Goal: Task Accomplishment & Management: Manage account settings

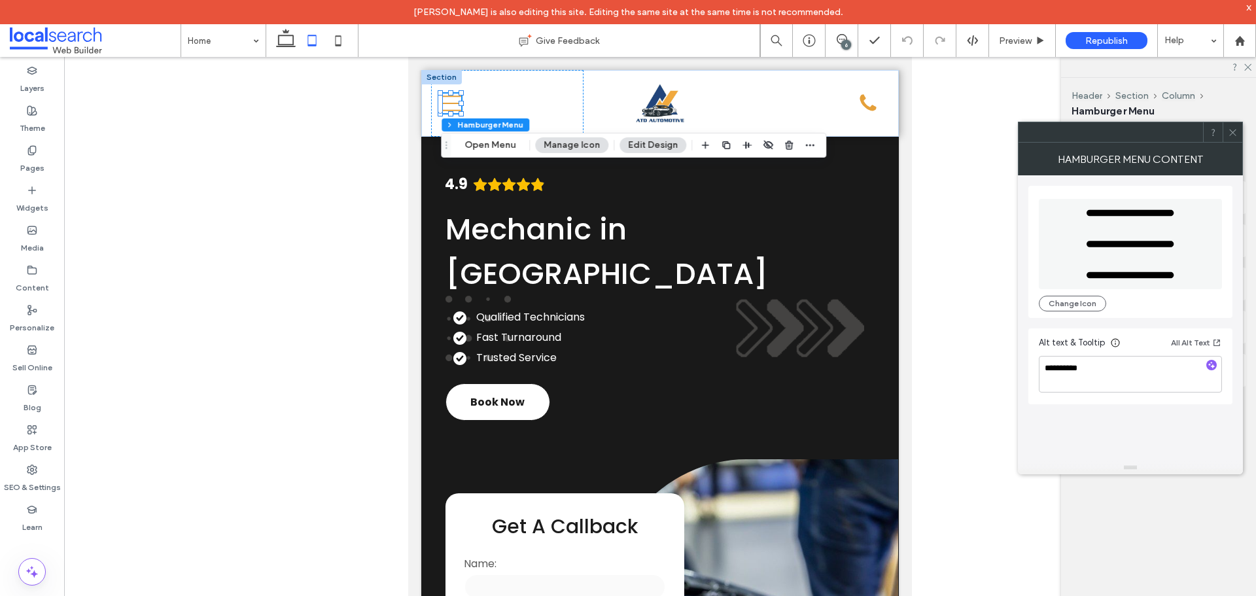
type textarea "**********"
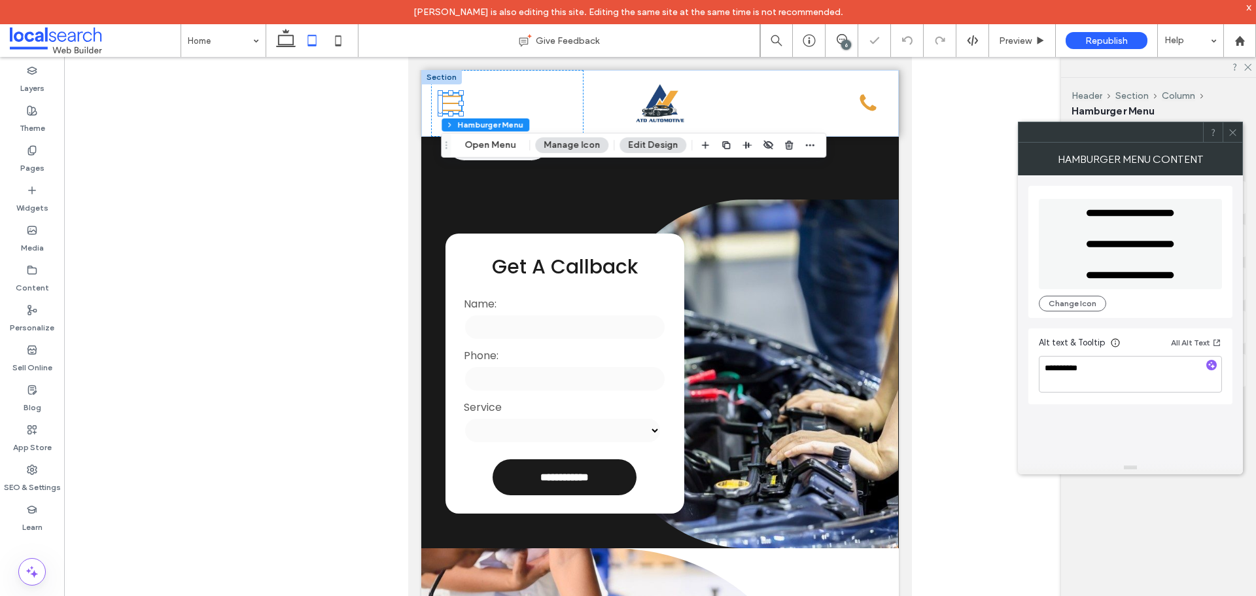
click at [1128, 429] on div "**********" at bounding box center [1130, 318] width 204 height 286
click at [1109, 430] on div "**********" at bounding box center [1130, 318] width 204 height 286
click at [1110, 430] on div "**********" at bounding box center [1130, 318] width 204 height 286
click at [1106, 446] on div "**********" at bounding box center [1130, 318] width 204 height 286
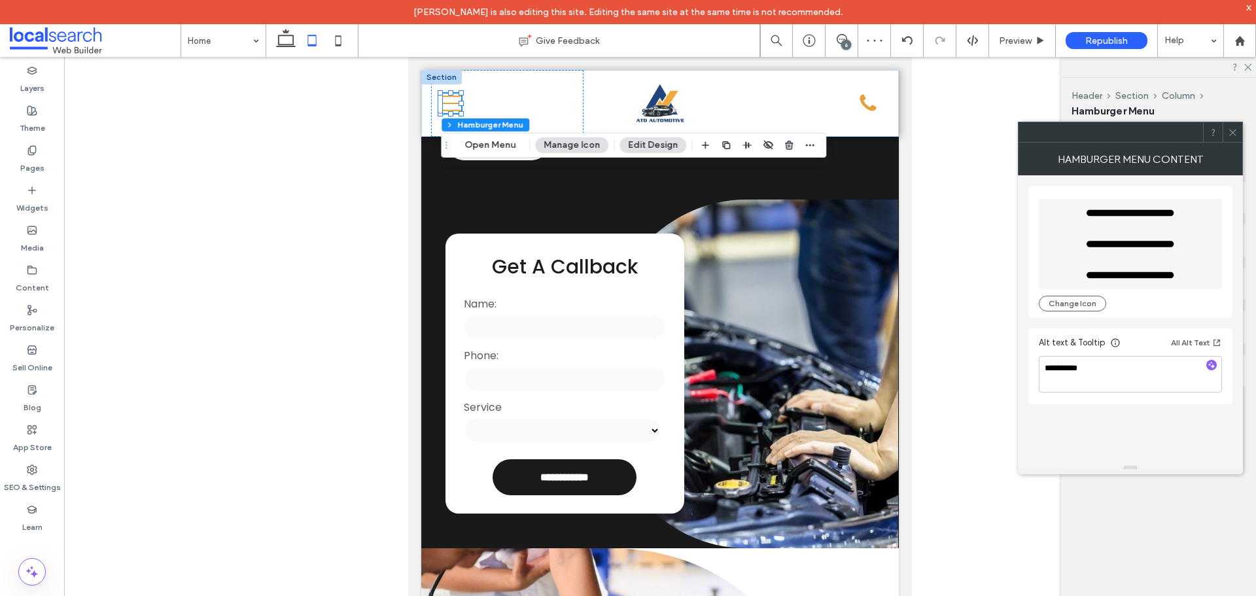
click at [1234, 130] on icon at bounding box center [1233, 133] width 10 height 10
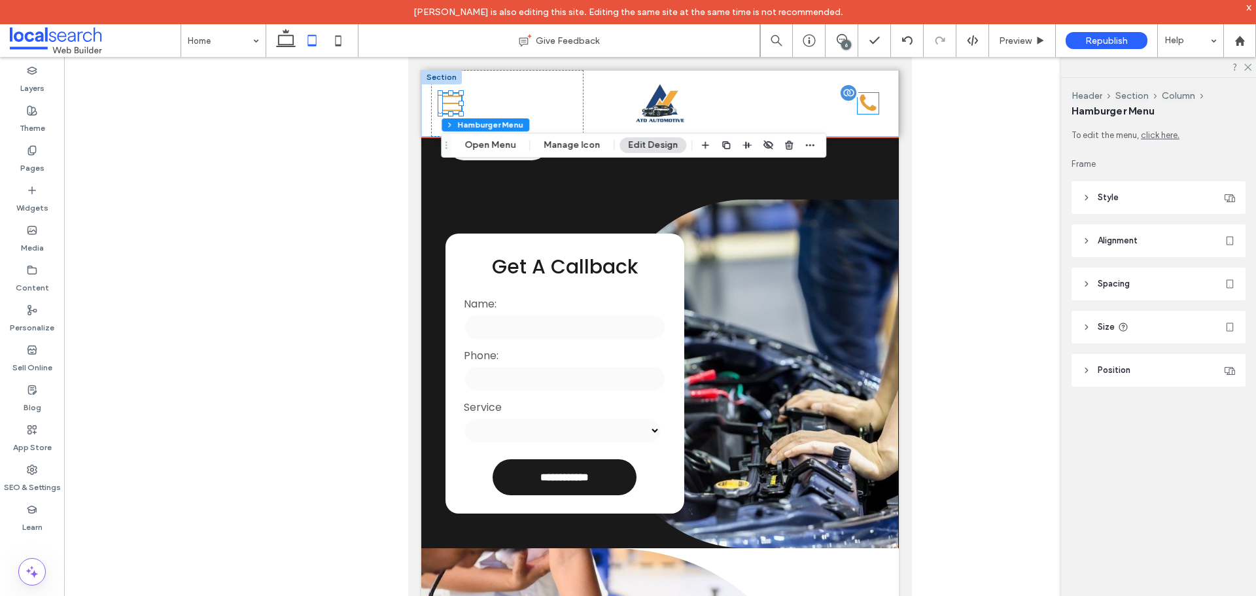
click at [858, 101] on div "Phone Icon" at bounding box center [868, 103] width 21 height 21
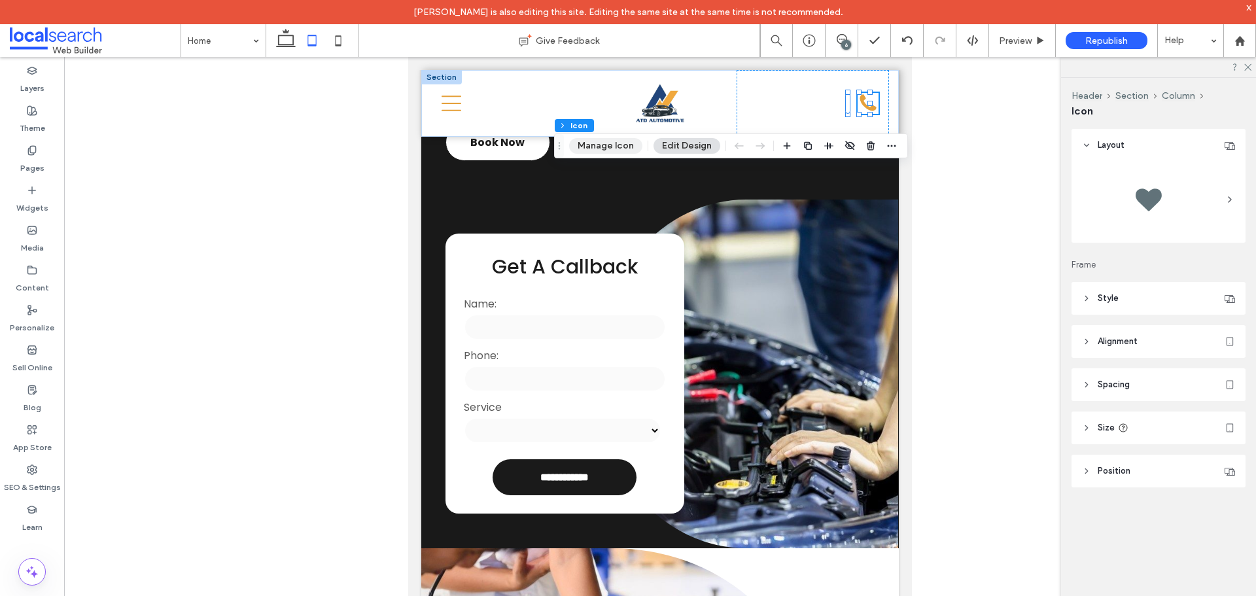
drag, startPoint x: 614, startPoint y: 145, endPoint x: 623, endPoint y: 150, distance: 9.7
click at [614, 145] on button "Manage Icon" at bounding box center [605, 146] width 73 height 16
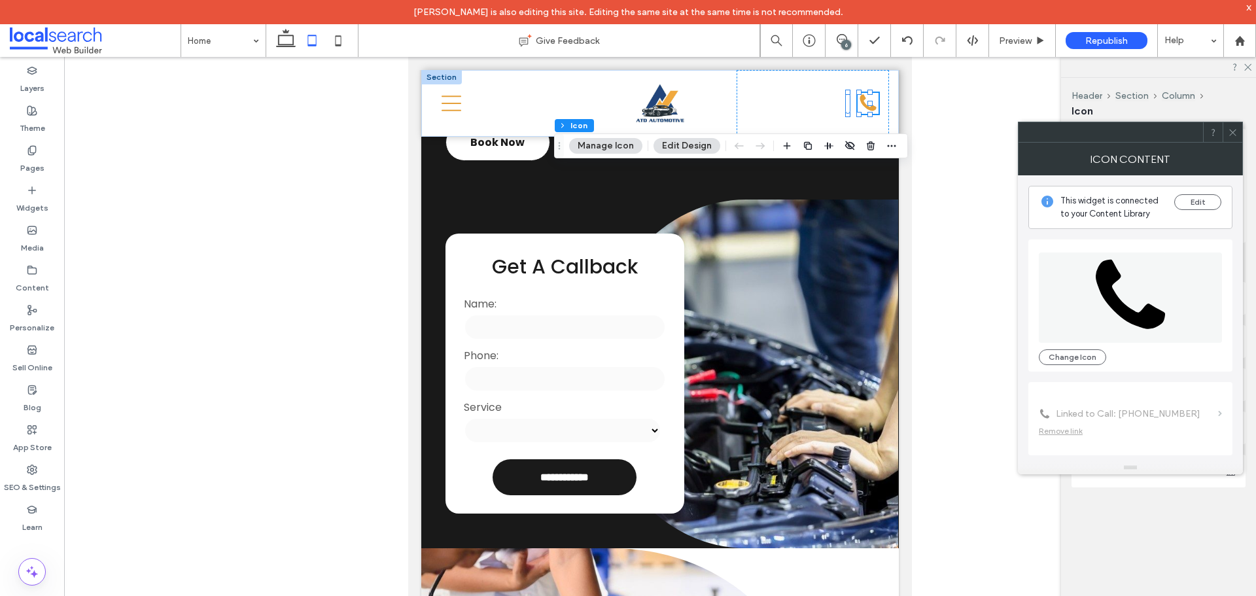
scroll to position [80, 0]
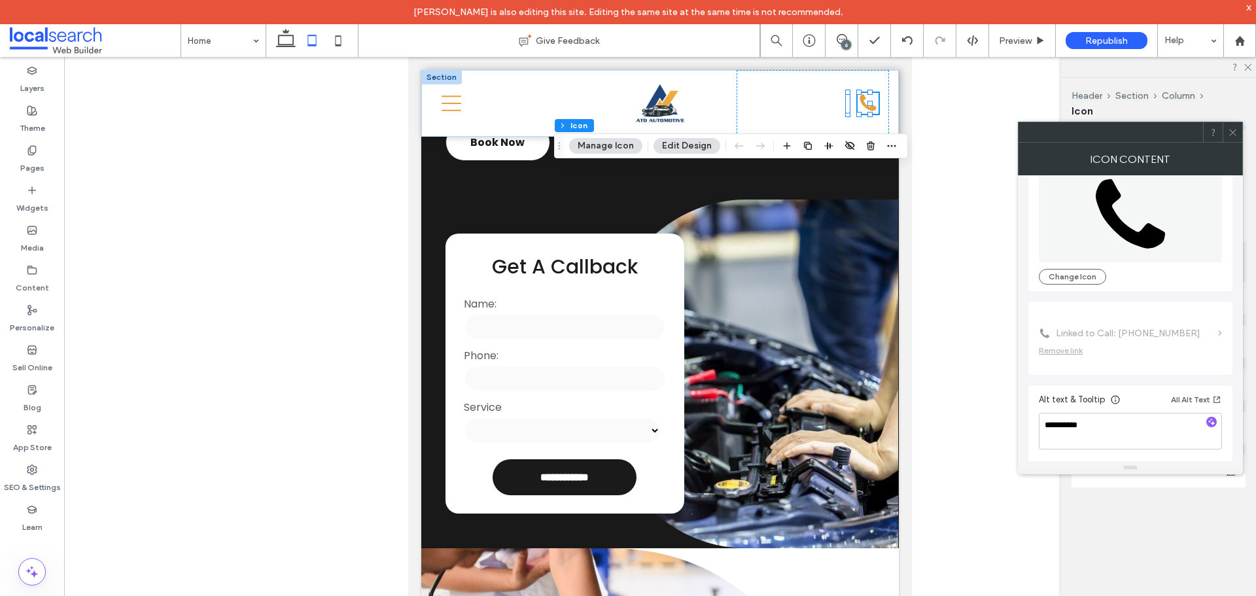
click at [1237, 138] on span at bounding box center [1233, 132] width 10 height 20
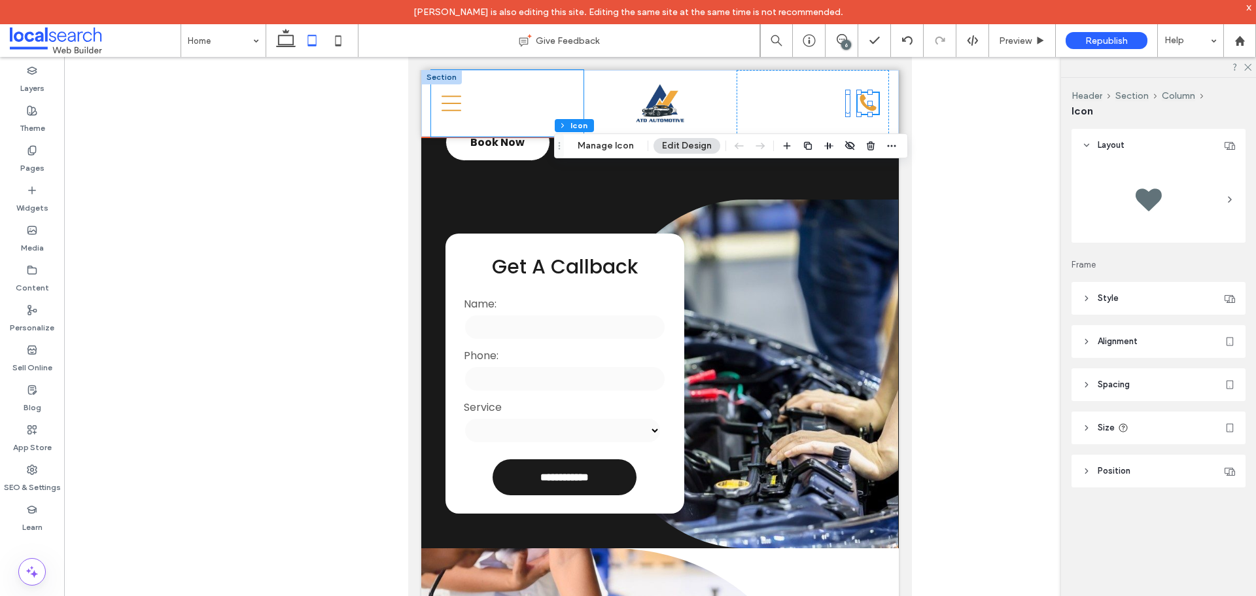
click at [440, 100] on div "Close Icon" at bounding box center [507, 103] width 153 height 67
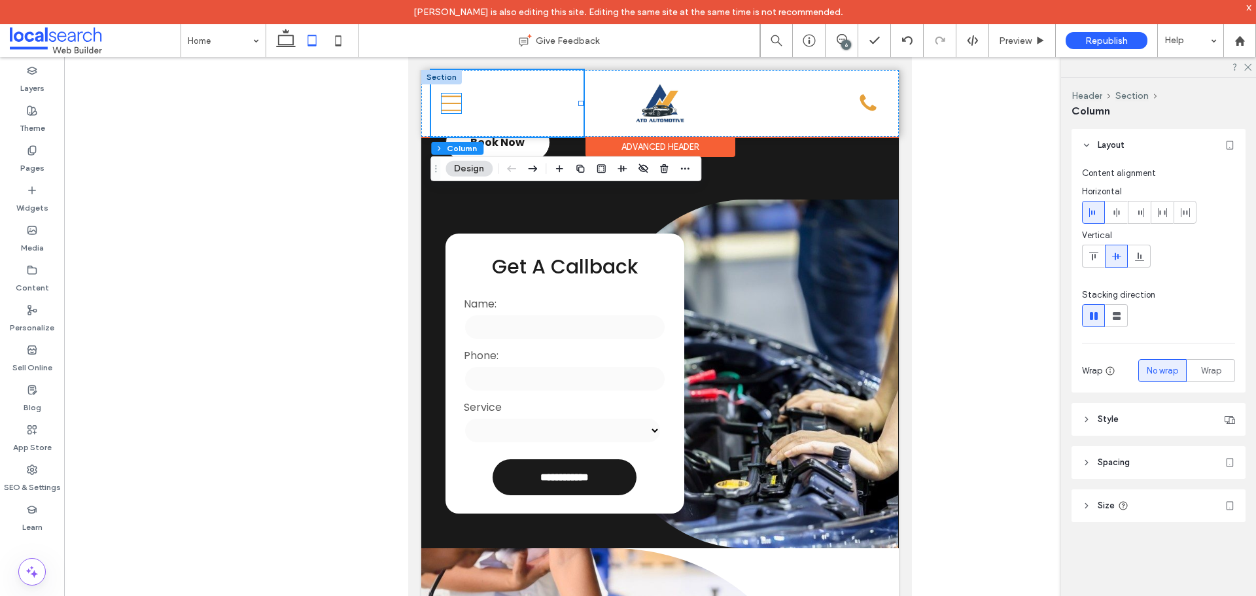
click at [445, 103] on icon at bounding box center [452, 104] width 20 height 16
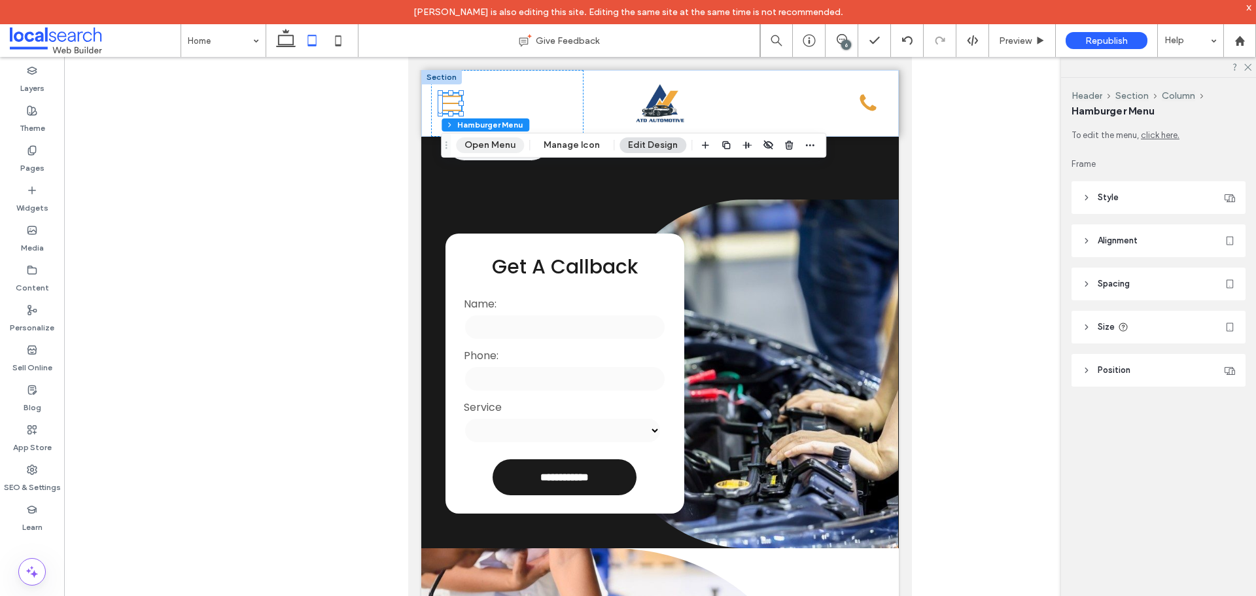
click at [487, 147] on button "Open Menu" at bounding box center [490, 145] width 68 height 16
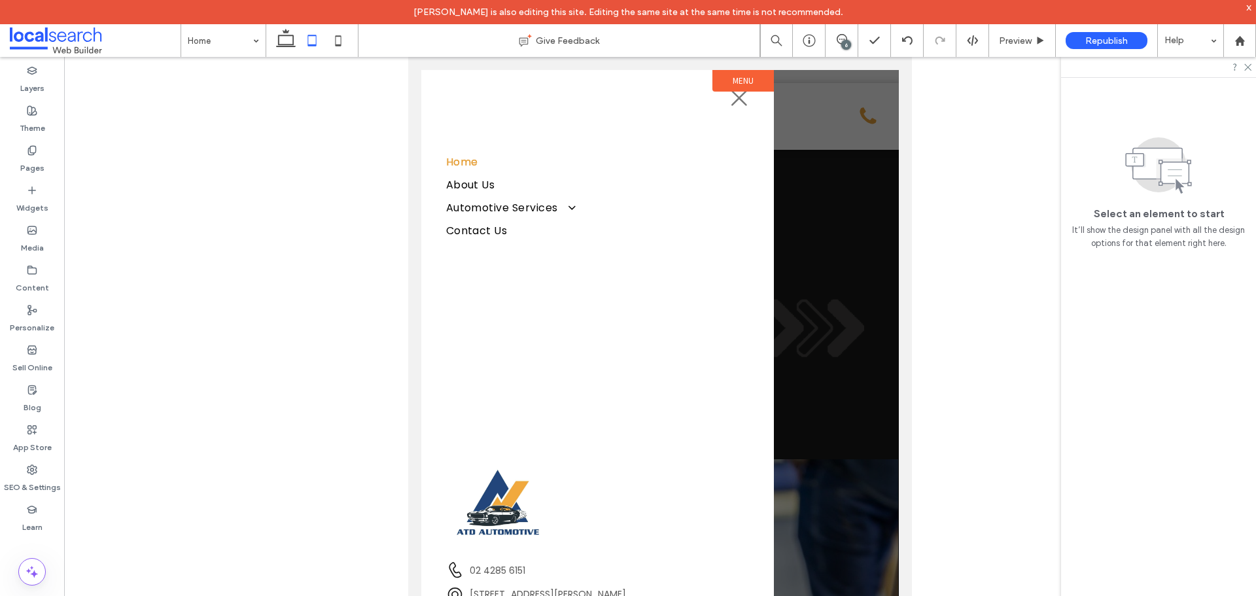
scroll to position [0, 0]
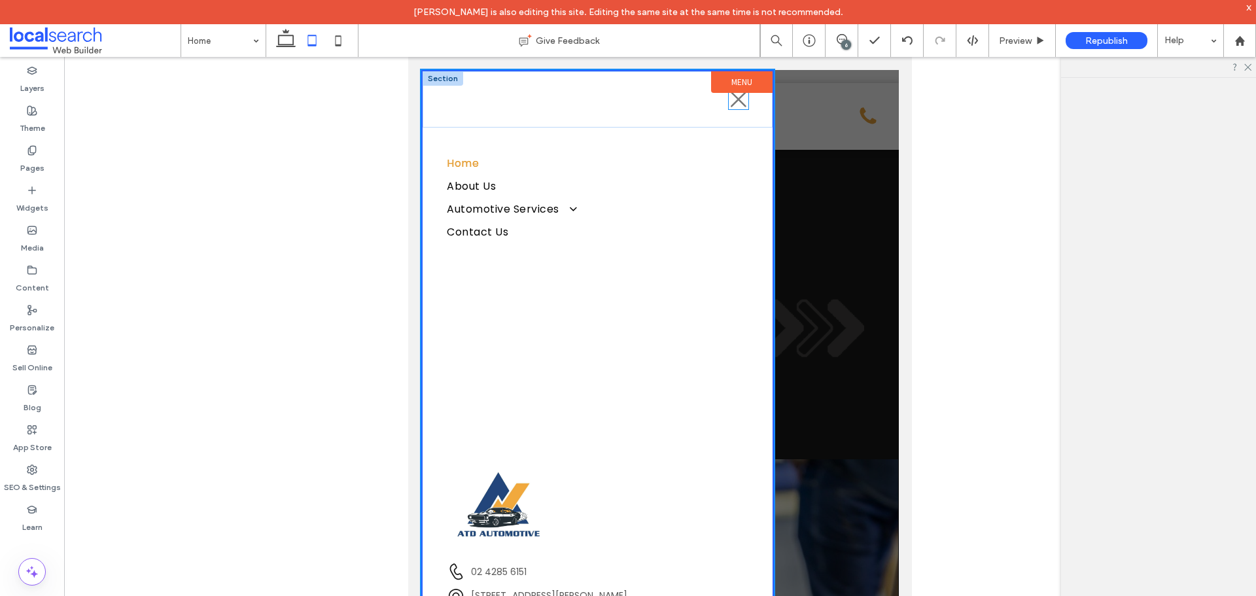
click at [731, 99] on icon at bounding box center [739, 100] width 16 height 16
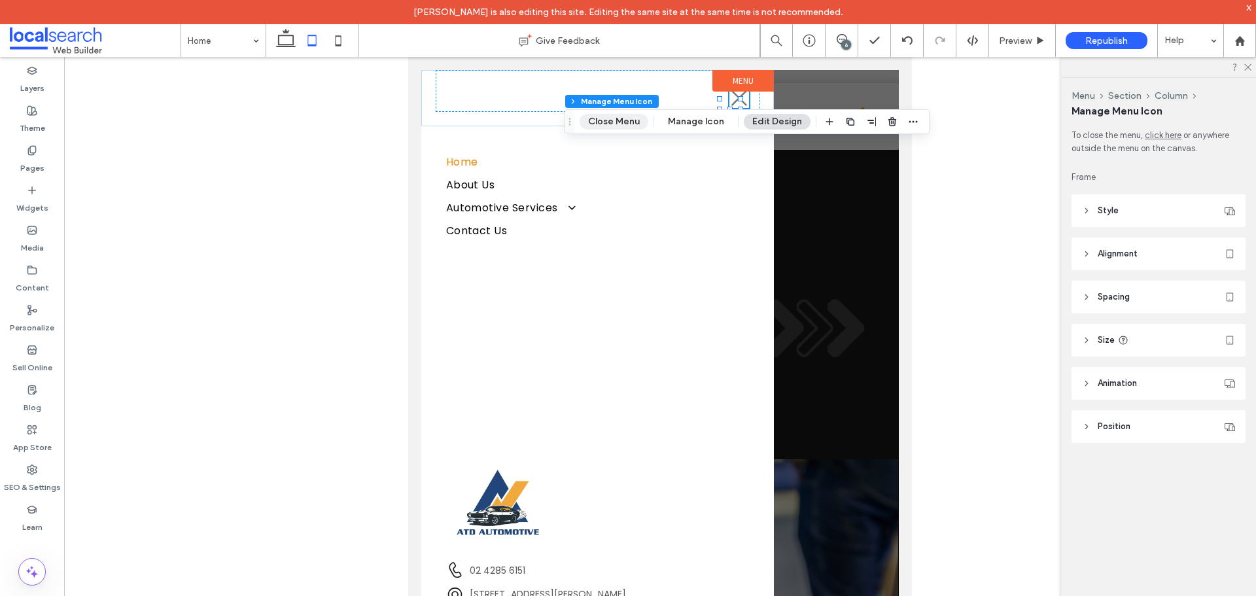
click at [636, 121] on button "Close Menu" at bounding box center [614, 122] width 69 height 16
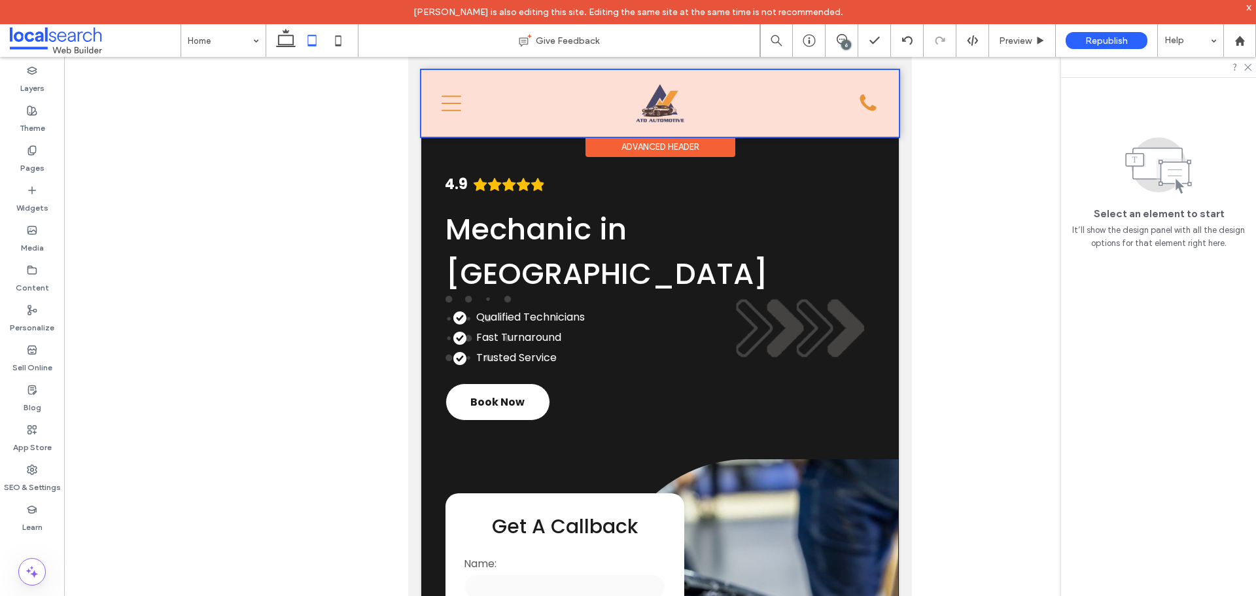
scroll to position [260, 0]
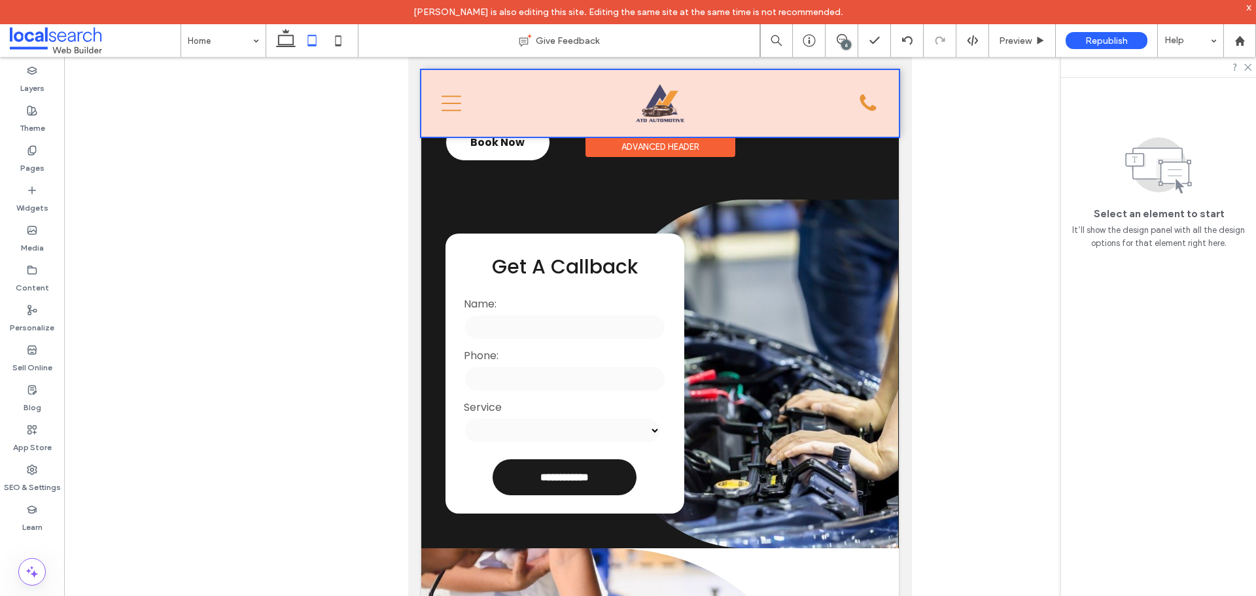
click at [452, 103] on div at bounding box center [660, 103] width 478 height 67
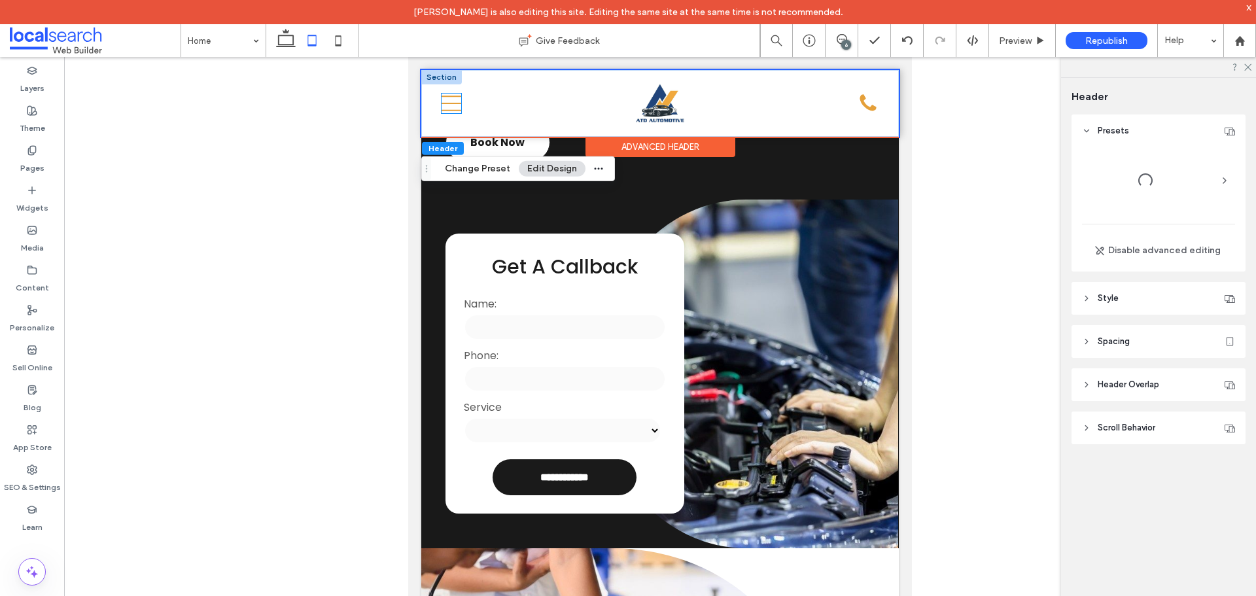
click at [458, 112] on icon "Close Icon" at bounding box center [452, 104] width 20 height 20
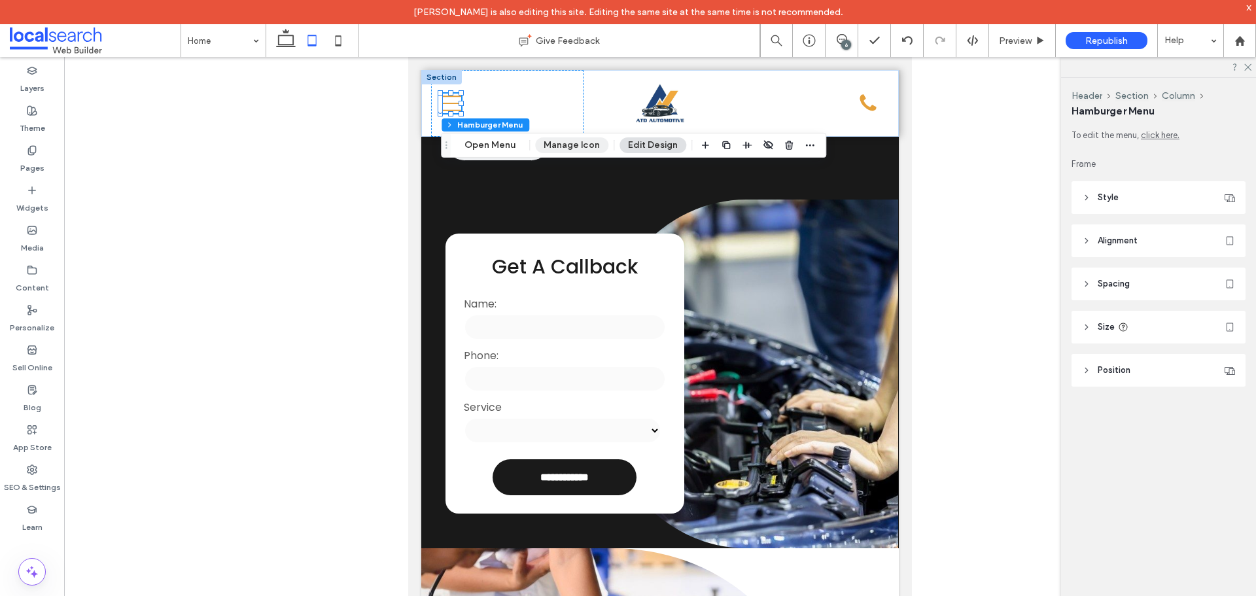
click at [580, 148] on button "Manage Icon" at bounding box center [571, 145] width 73 height 16
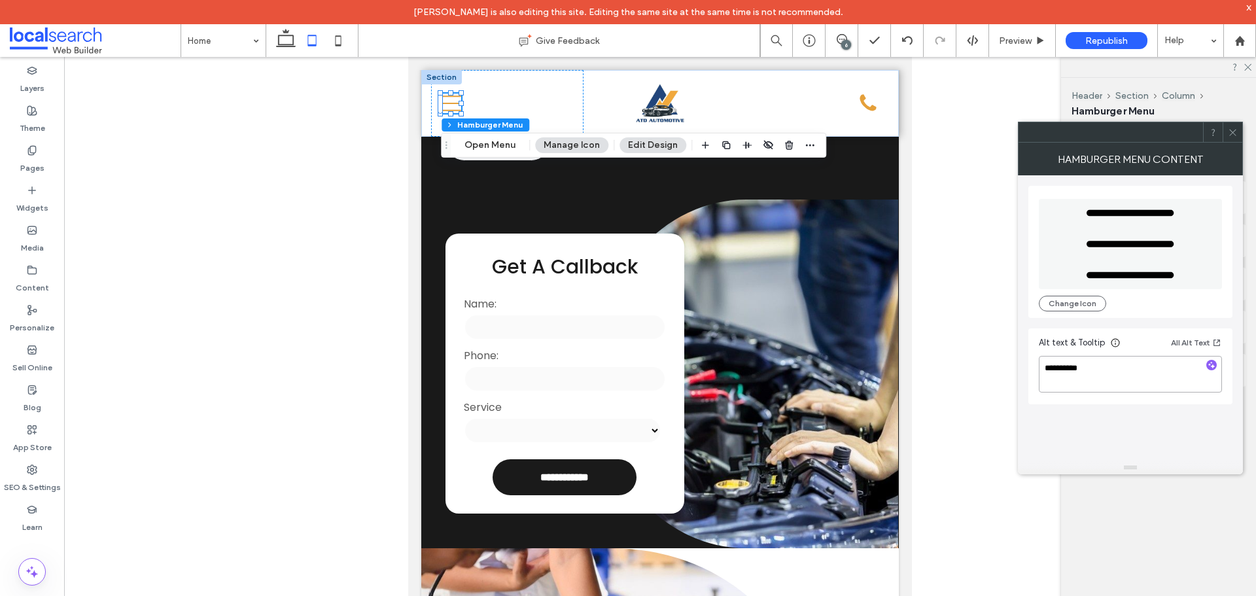
click at [1111, 381] on textarea "**********" at bounding box center [1130, 374] width 183 height 37
type textarea "*********"
click at [1155, 451] on div "Close Icon Change Icon Alt text & Tooltip All Alt Text *********" at bounding box center [1130, 318] width 204 height 286
click at [1230, 128] on icon at bounding box center [1233, 133] width 10 height 10
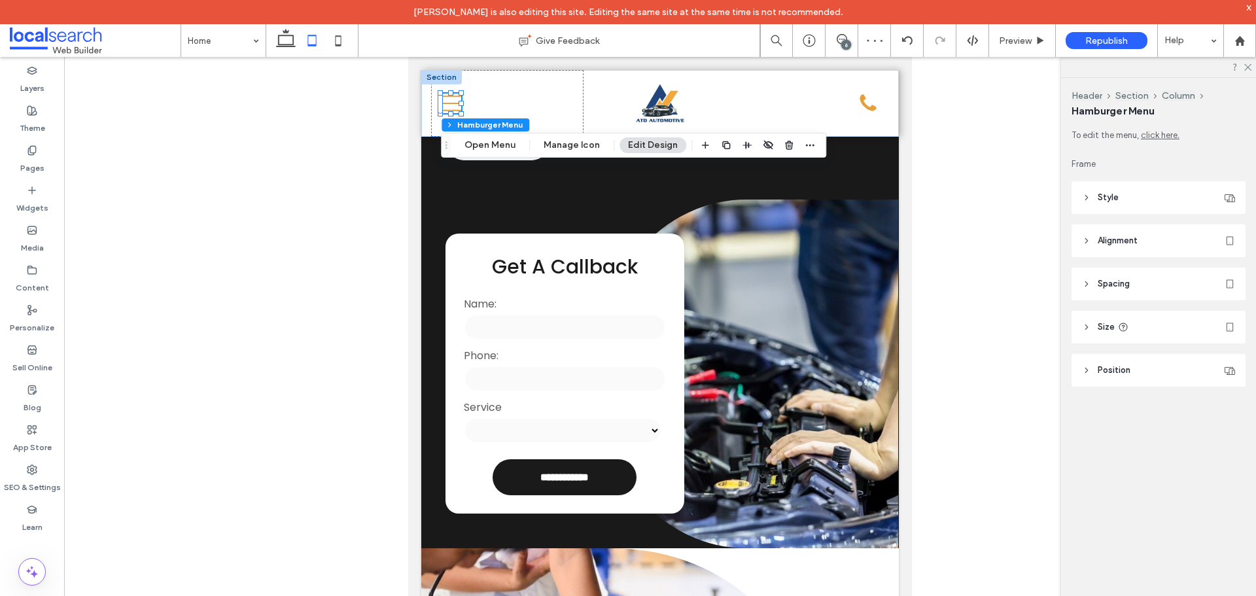
click at [1145, 447] on div "Header Section Column Hamburger Menu To edit the menu, click here. Frame Style …" at bounding box center [1158, 349] width 195 height 542
click at [1247, 69] on icon at bounding box center [1247, 66] width 9 height 9
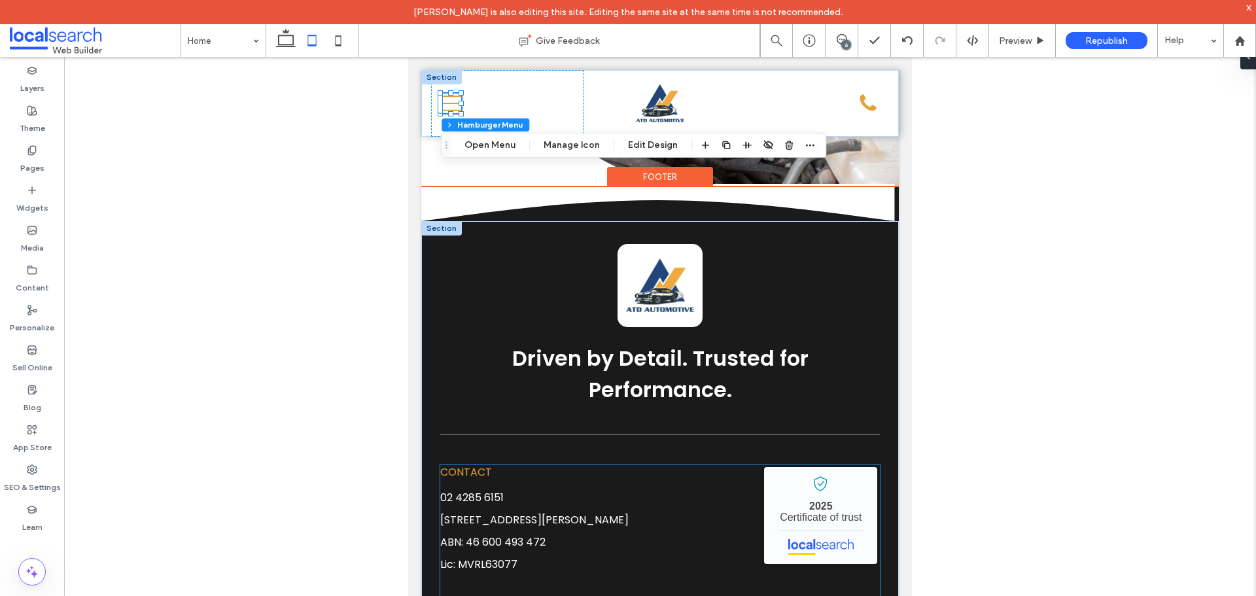
scroll to position [3465, 0]
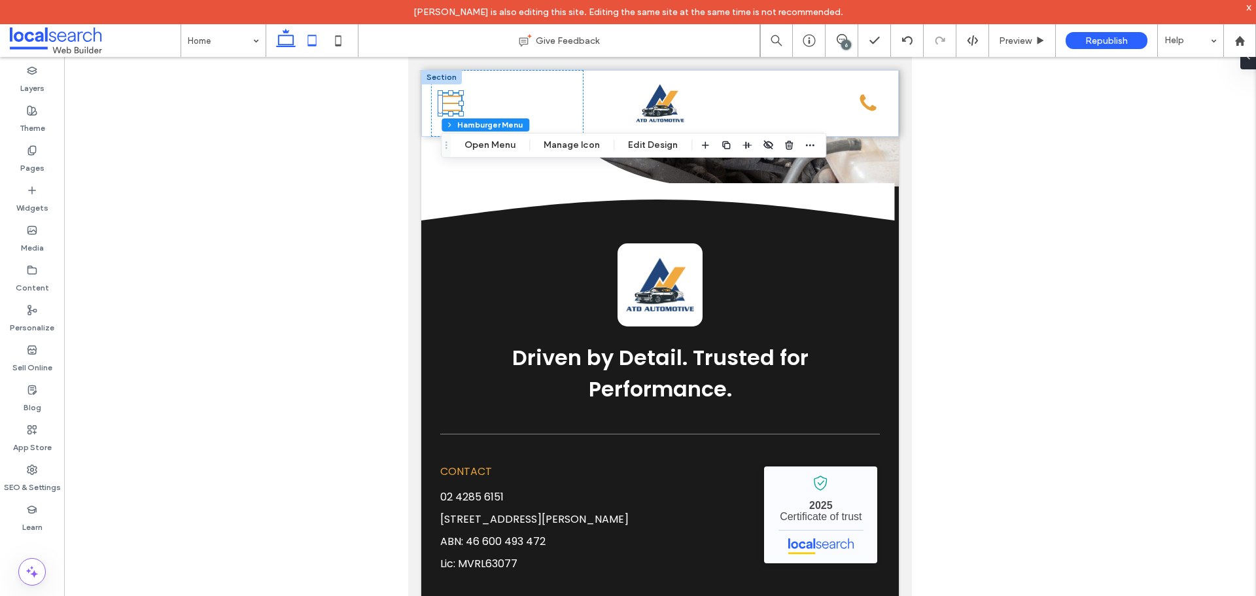
drag, startPoint x: 334, startPoint y: 72, endPoint x: 286, endPoint y: 41, distance: 57.7
click at [286, 41] on icon at bounding box center [286, 40] width 26 height 26
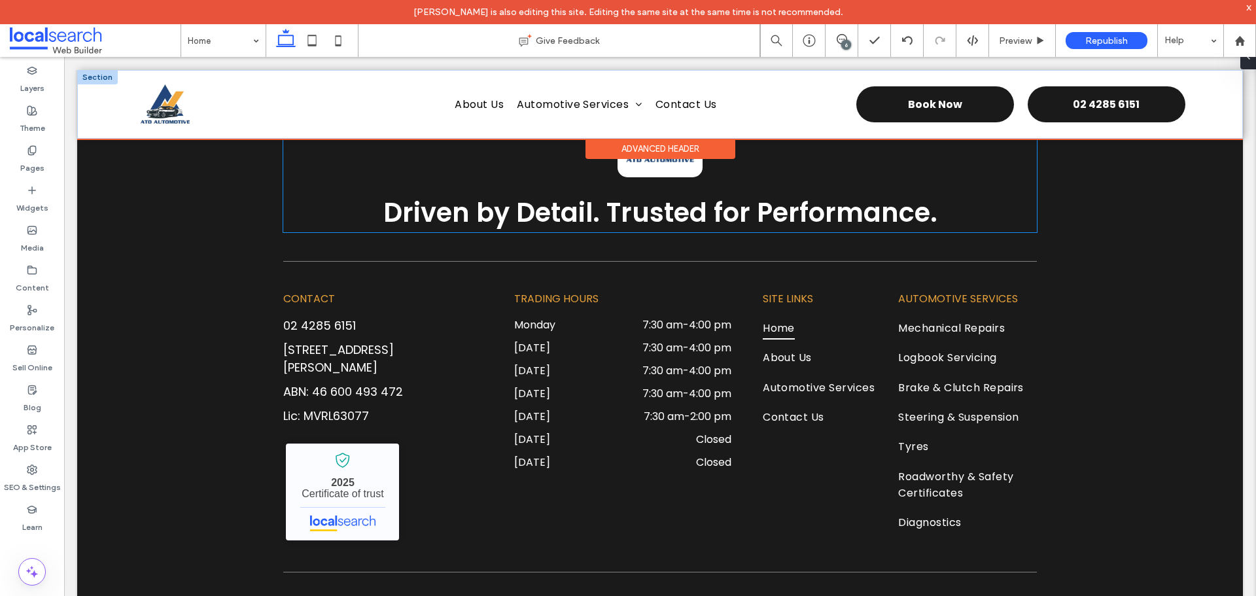
scroll to position [4071, 0]
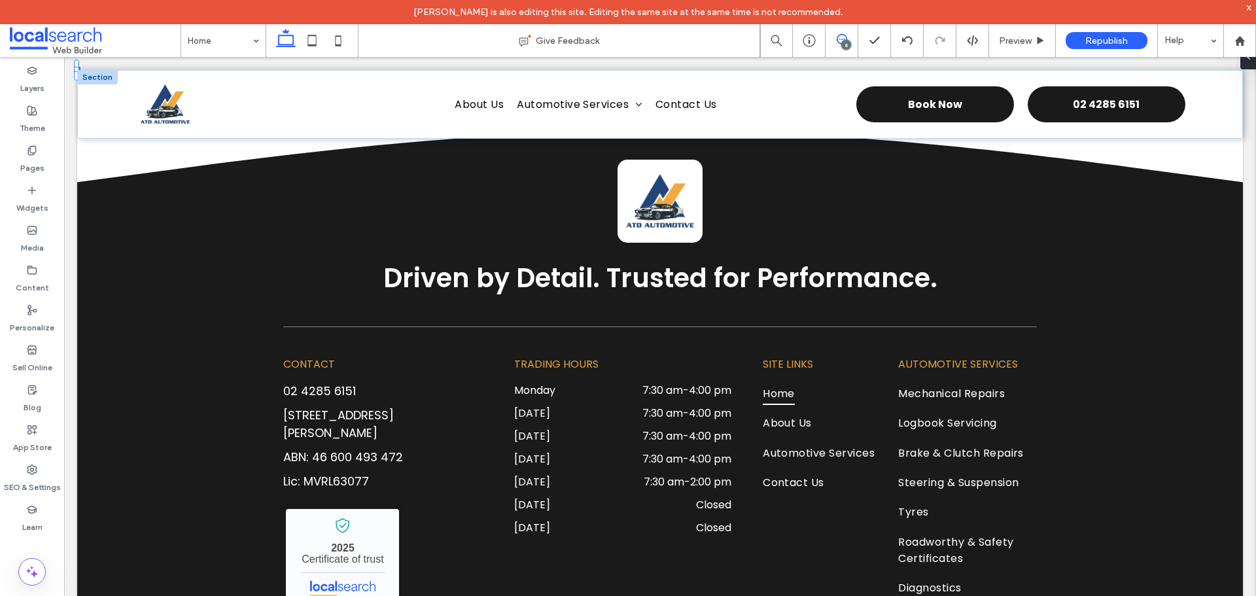
click at [835, 38] on span at bounding box center [842, 39] width 32 height 10
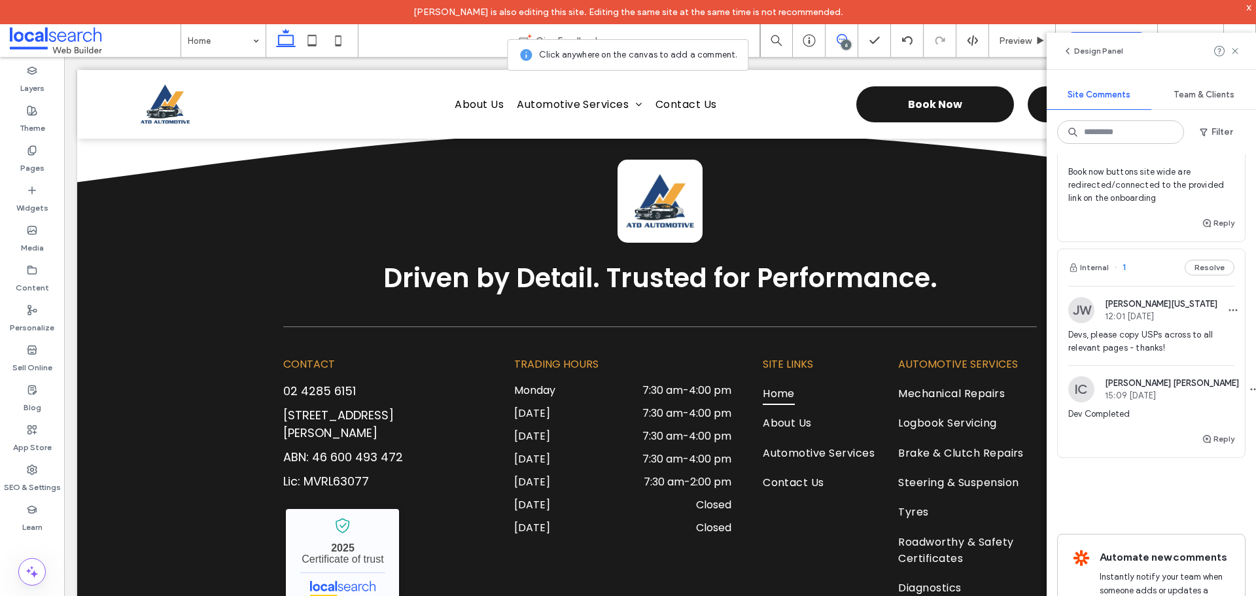
scroll to position [1155, 0]
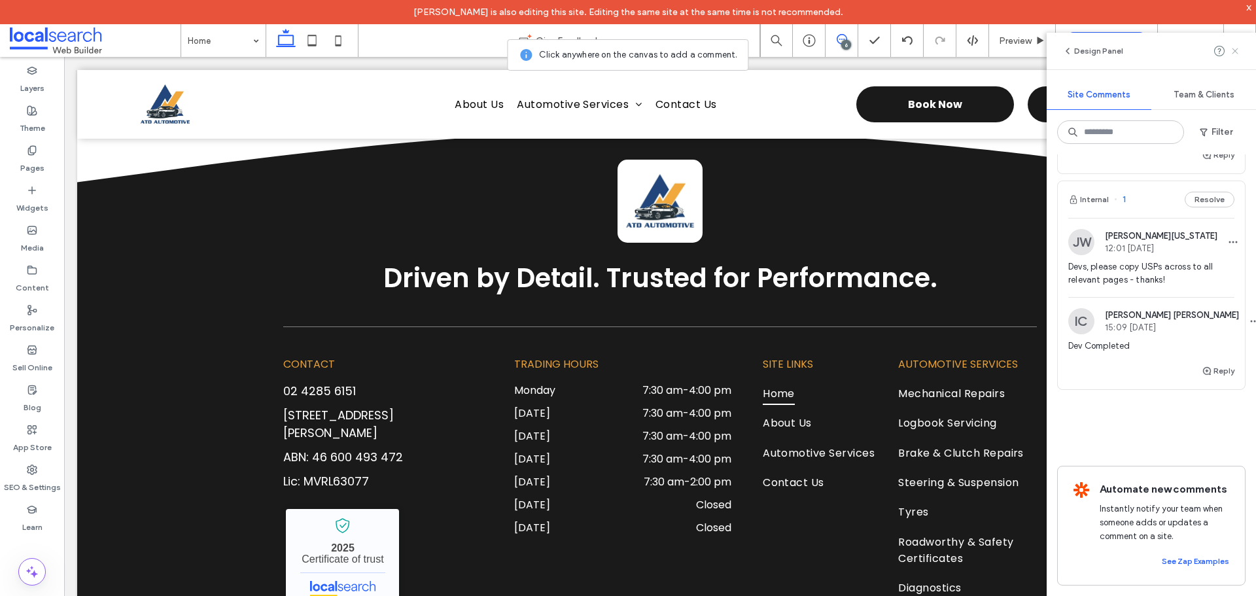
click at [1235, 55] on icon at bounding box center [1235, 51] width 10 height 10
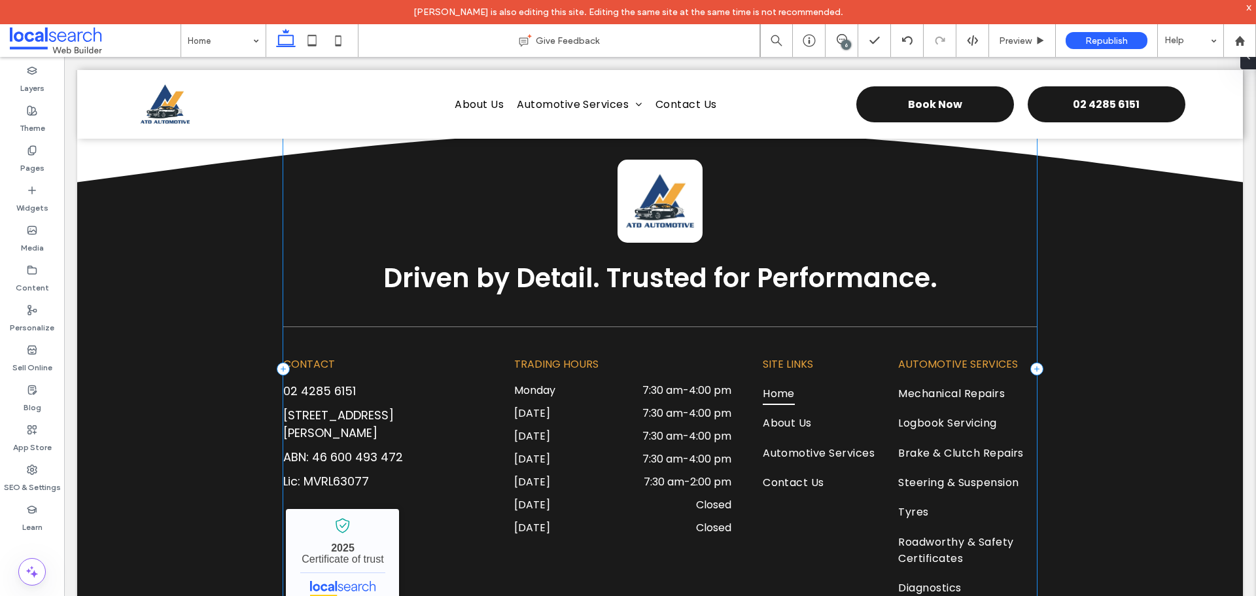
scroll to position [4201, 0]
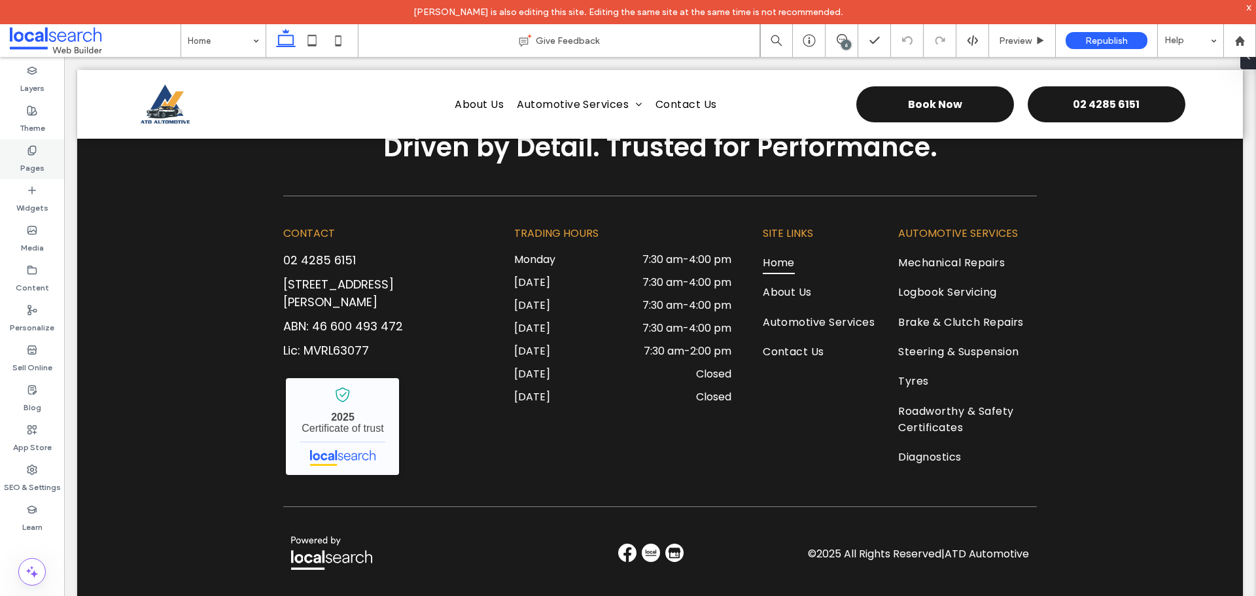
click at [35, 158] on label "Pages" at bounding box center [32, 165] width 24 height 18
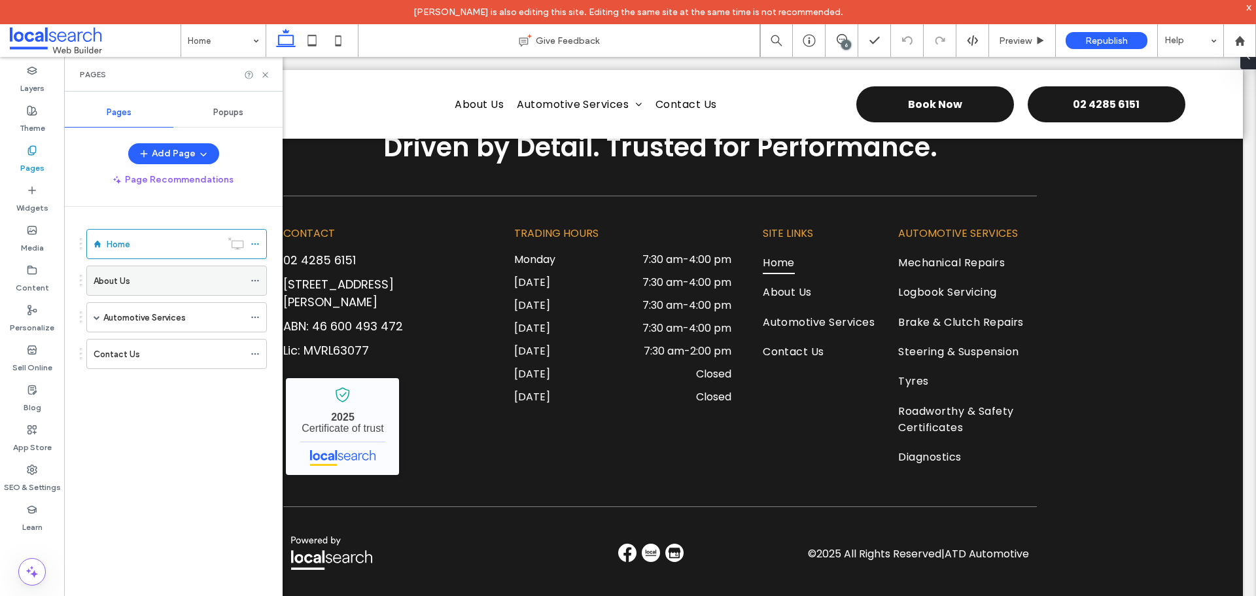
click at [167, 285] on div "About Us" at bounding box center [169, 281] width 150 height 14
click at [157, 252] on div "Home" at bounding box center [164, 244] width 114 height 29
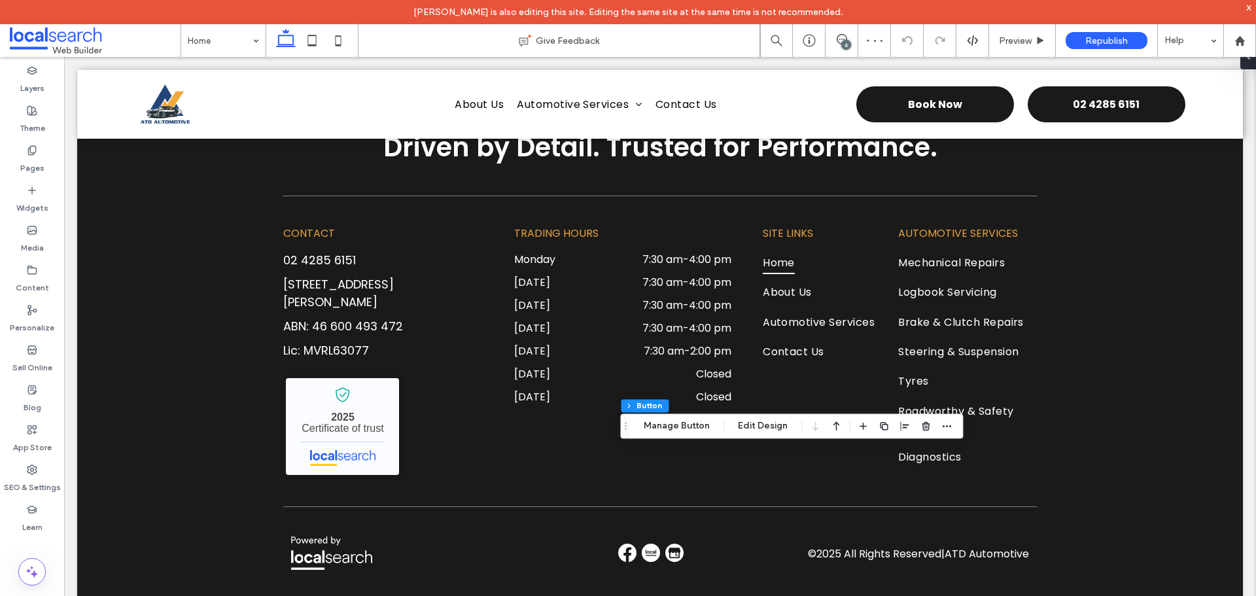
type input "**"
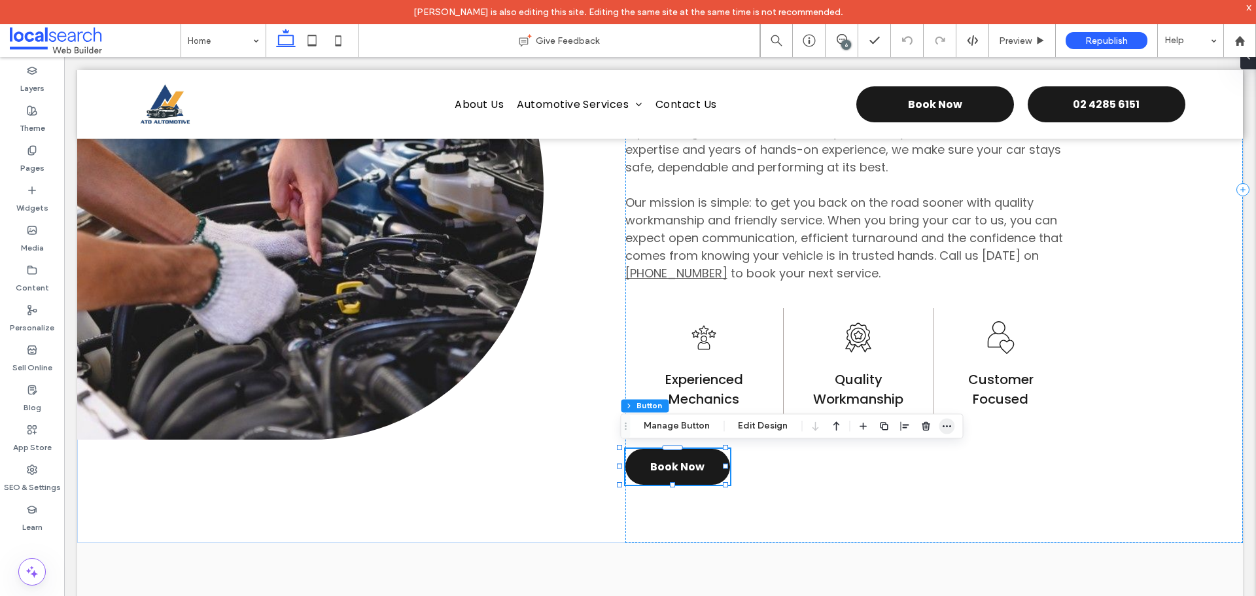
click at [944, 428] on icon "button" at bounding box center [946, 426] width 10 height 10
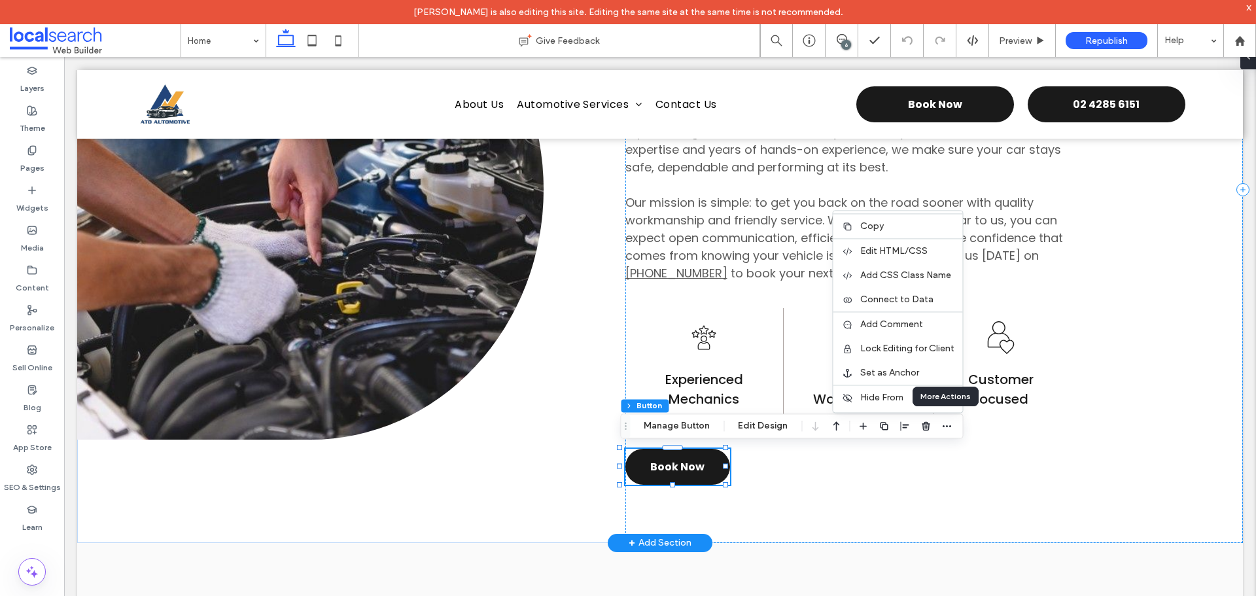
scroll to position [850, 0]
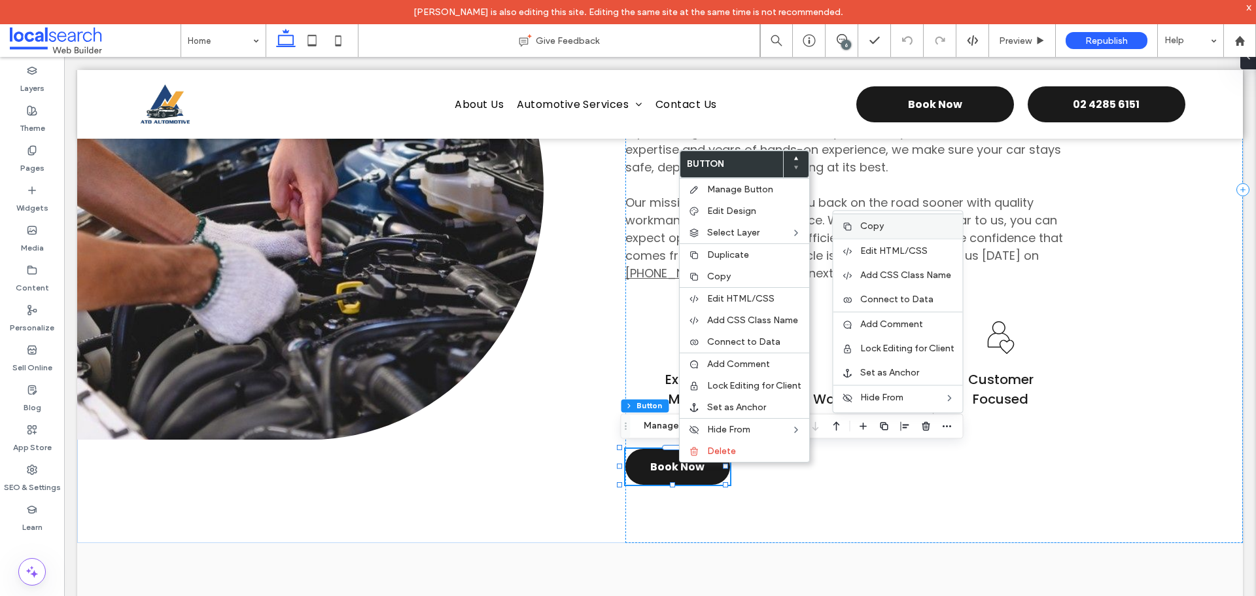
click at [875, 228] on span "Copy" at bounding box center [872, 225] width 24 height 11
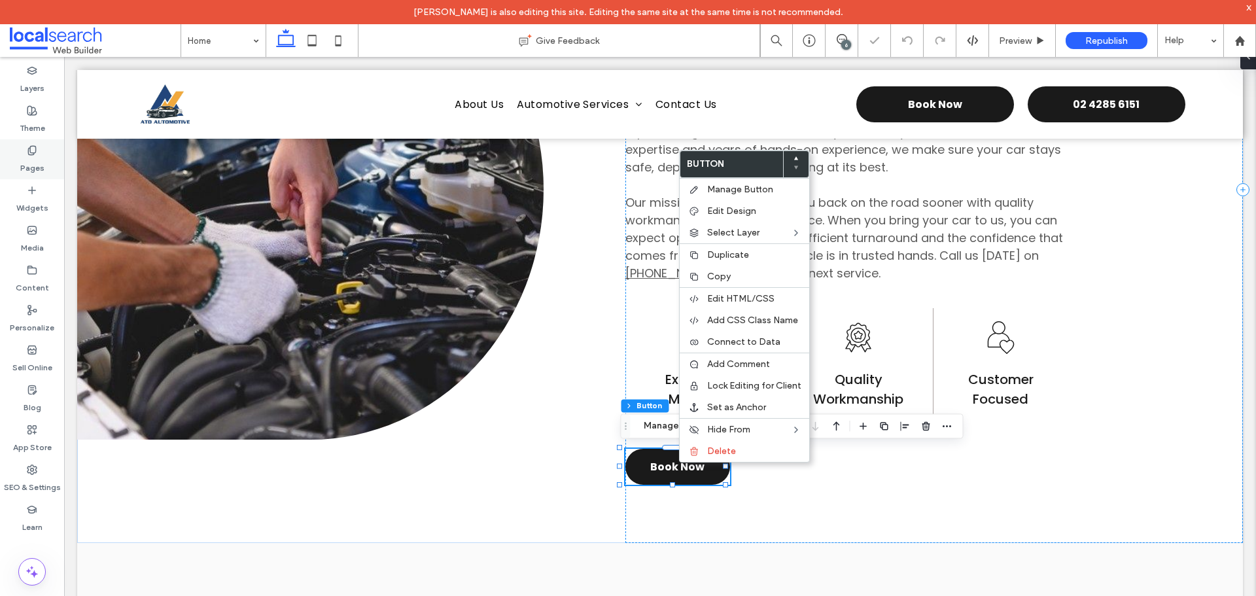
click at [44, 155] on div "Pages" at bounding box center [32, 159] width 64 height 40
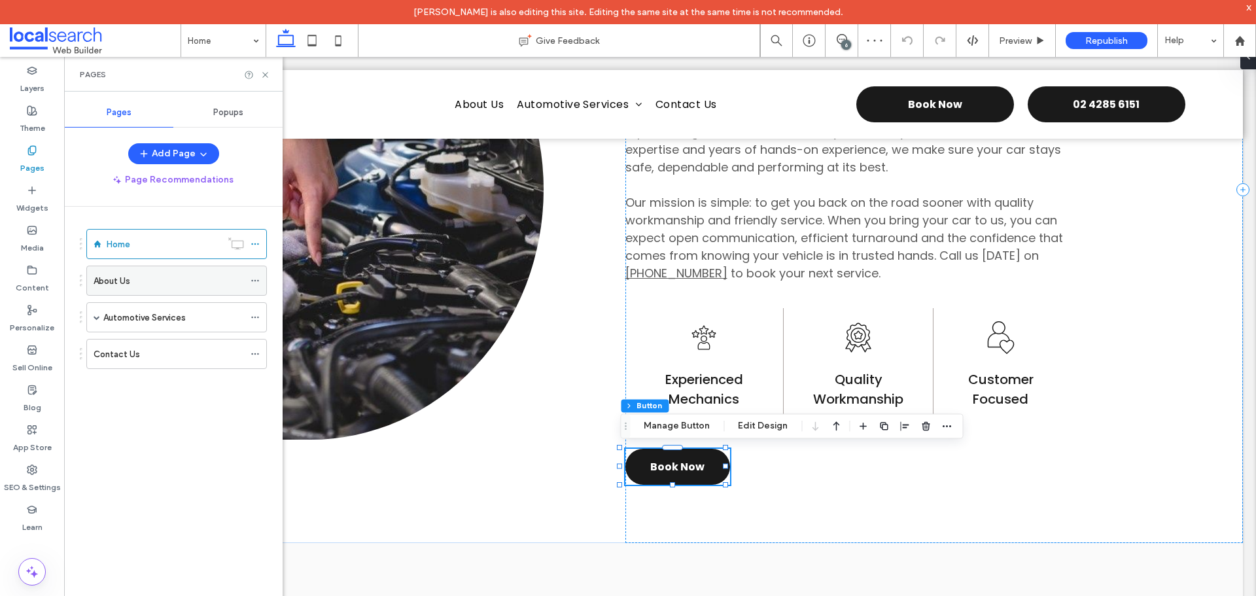
click at [155, 284] on div "About Us" at bounding box center [169, 281] width 150 height 14
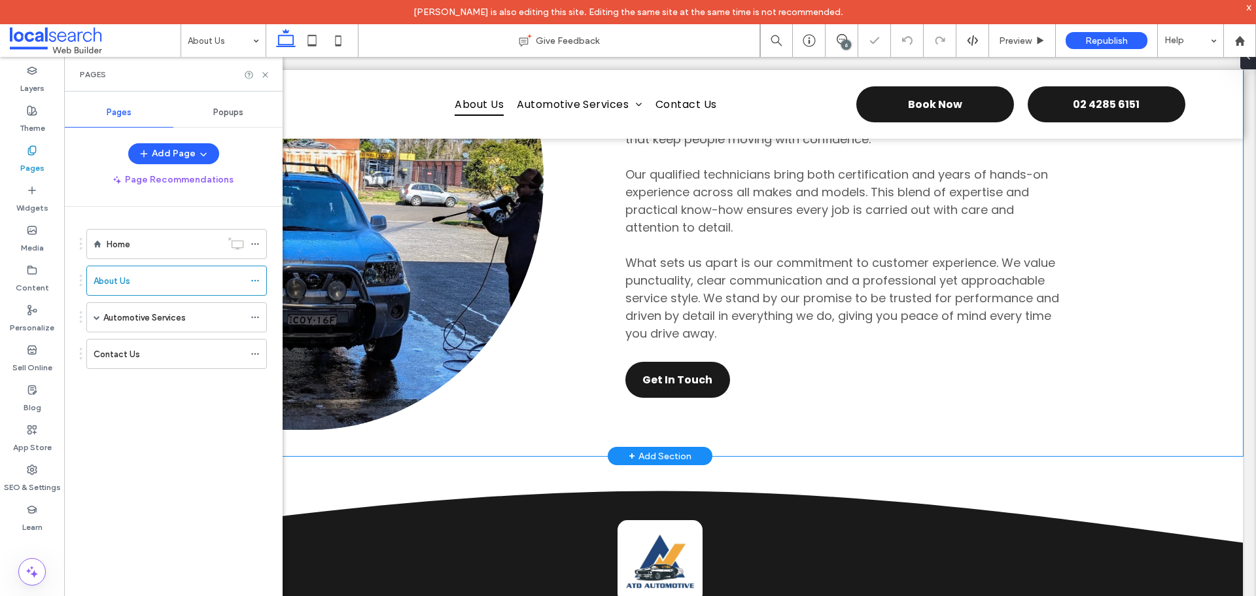
scroll to position [523, 0]
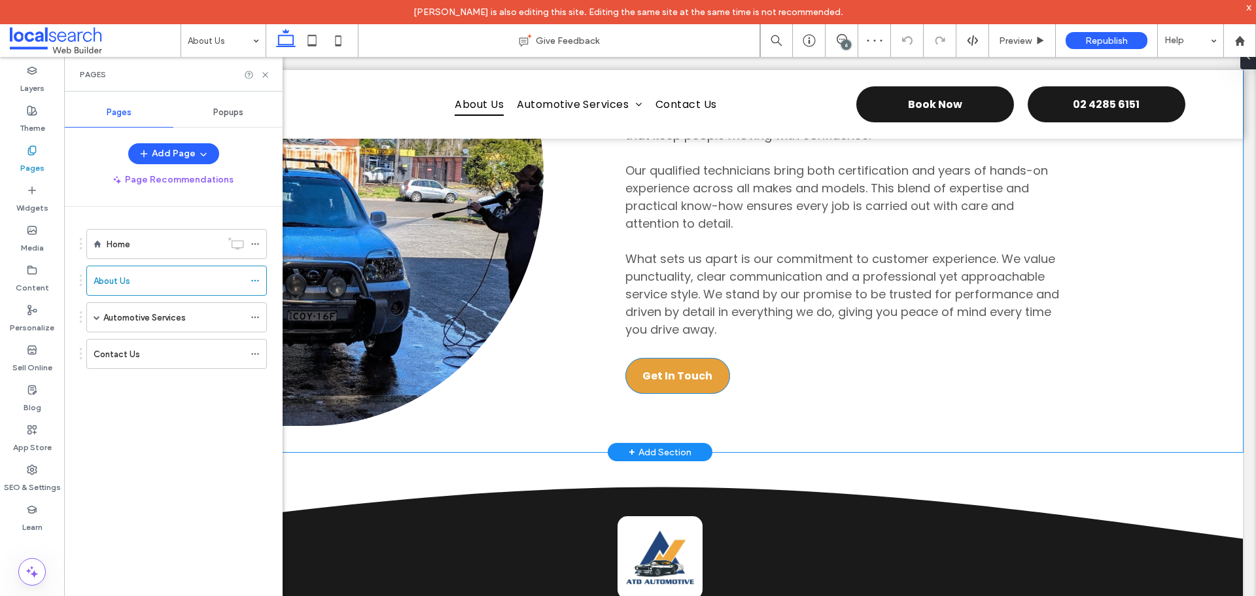
click at [678, 375] on span "Get In Touch" at bounding box center [677, 376] width 70 height 16
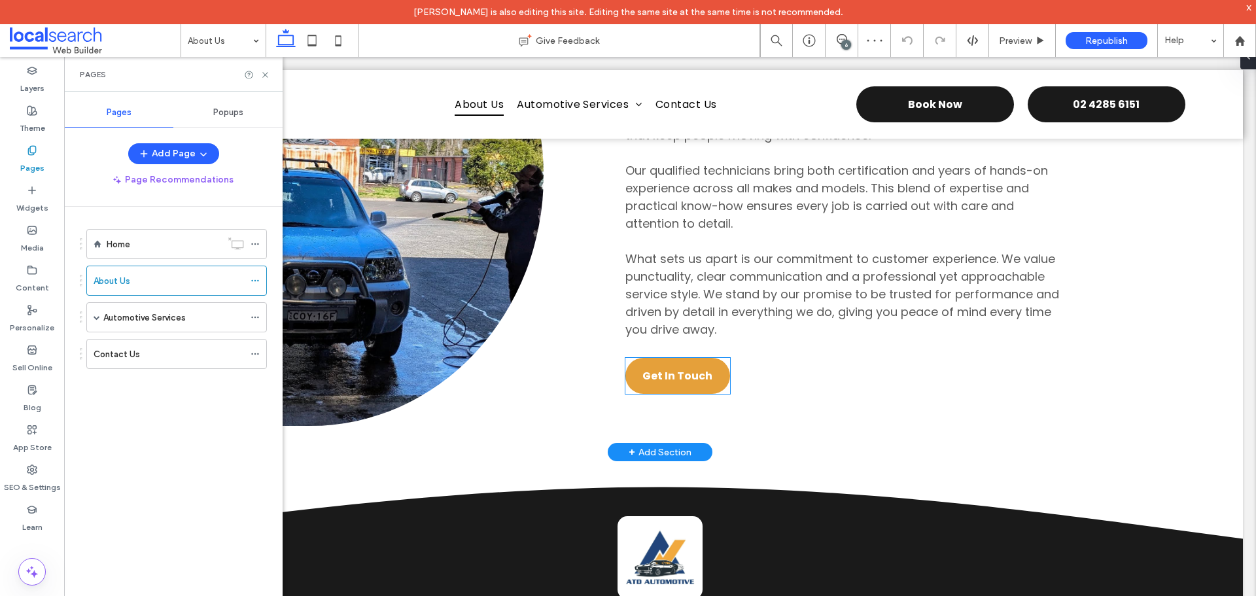
click at [703, 369] on span "Get In Touch" at bounding box center [677, 376] width 70 height 16
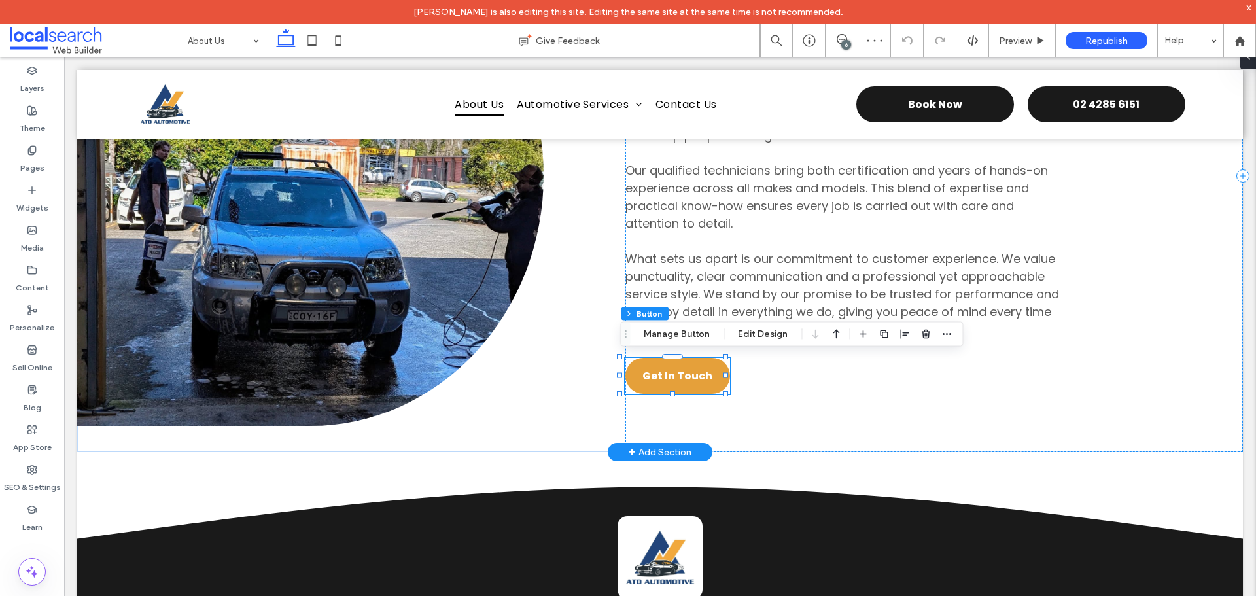
type input "**"
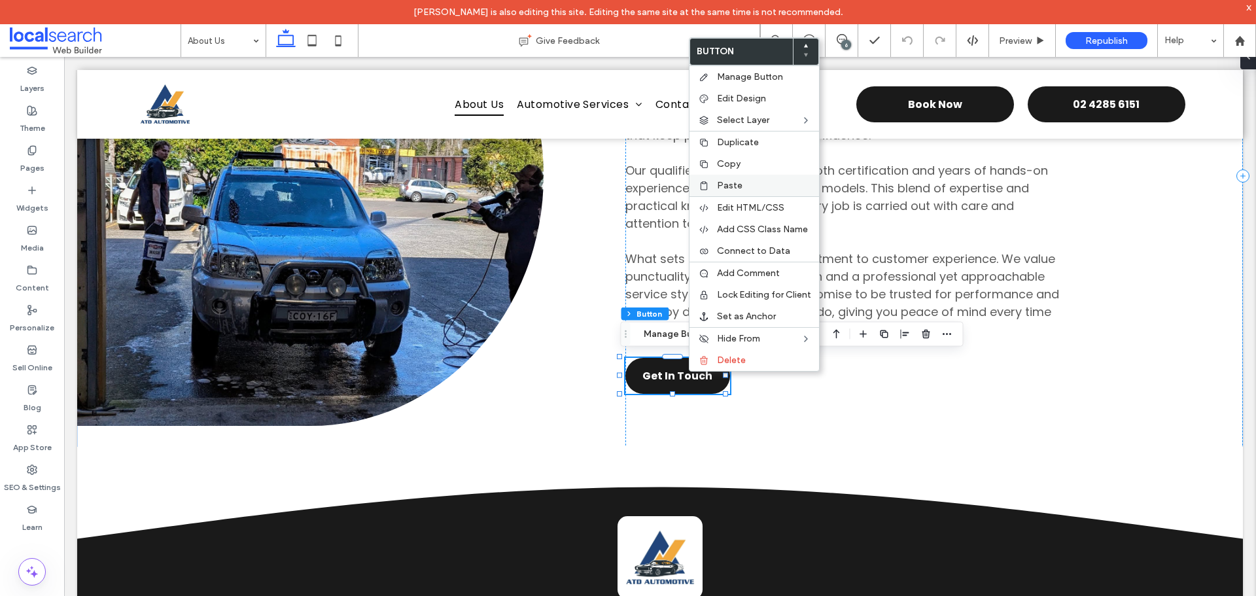
click at [752, 190] on div "Paste" at bounding box center [754, 186] width 130 height 22
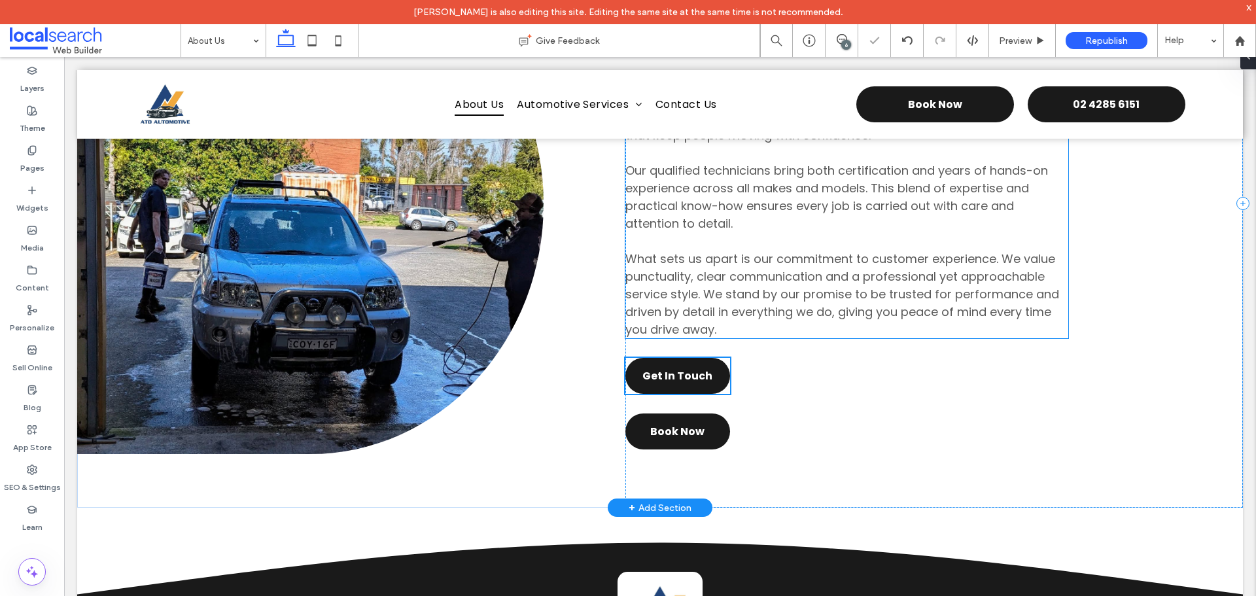
scroll to position [551, 0]
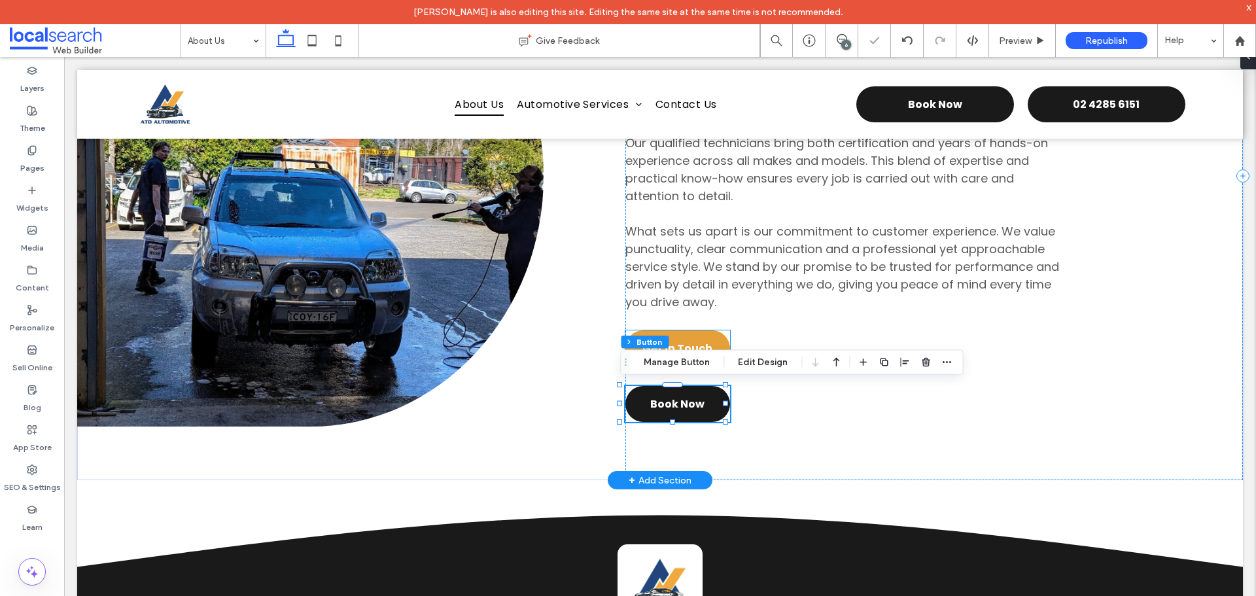
click at [709, 339] on link "Get In Touch" at bounding box center [677, 348] width 105 height 36
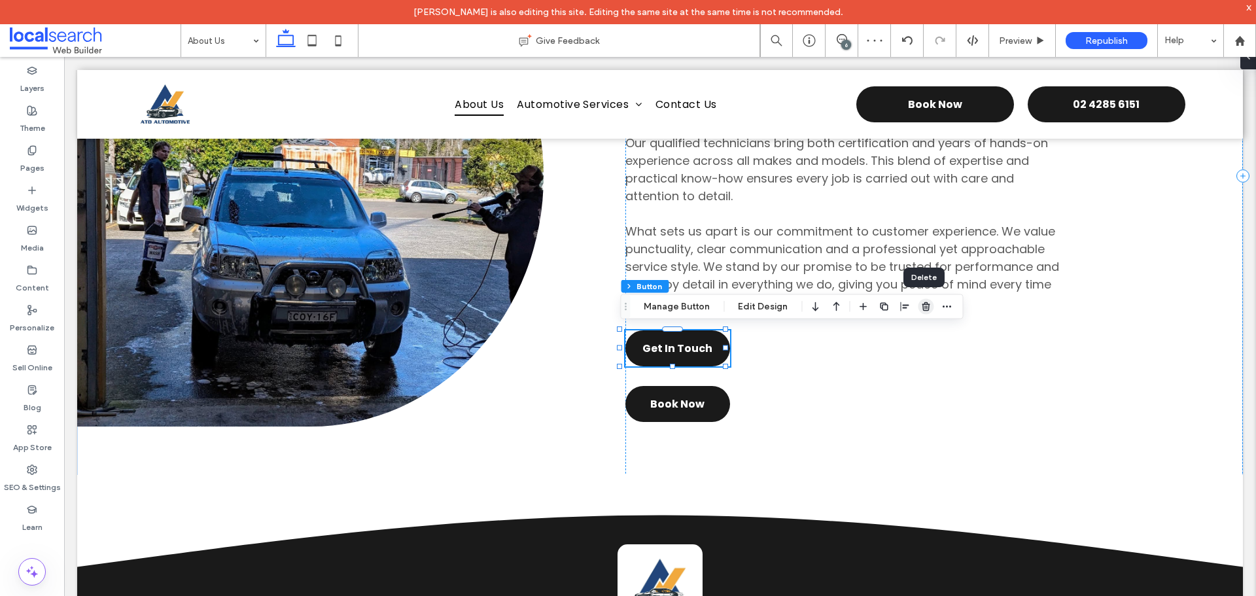
drag, startPoint x: 924, startPoint y: 304, endPoint x: 757, endPoint y: 285, distance: 167.9
click at [924, 304] on icon "button" at bounding box center [925, 307] width 10 height 10
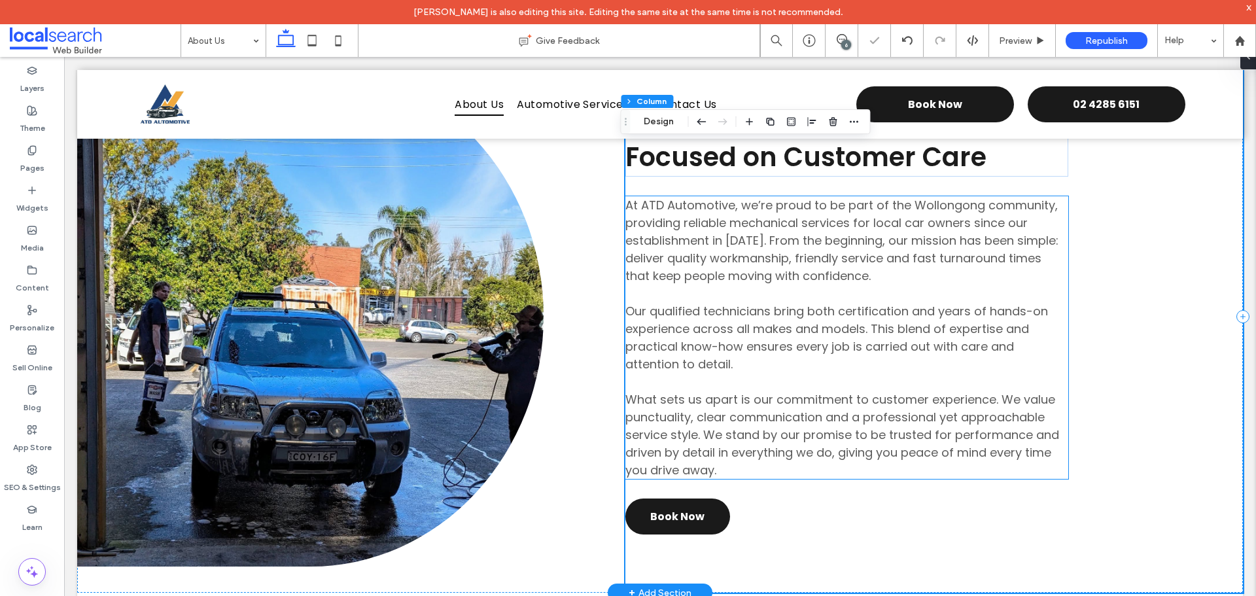
scroll to position [458, 0]
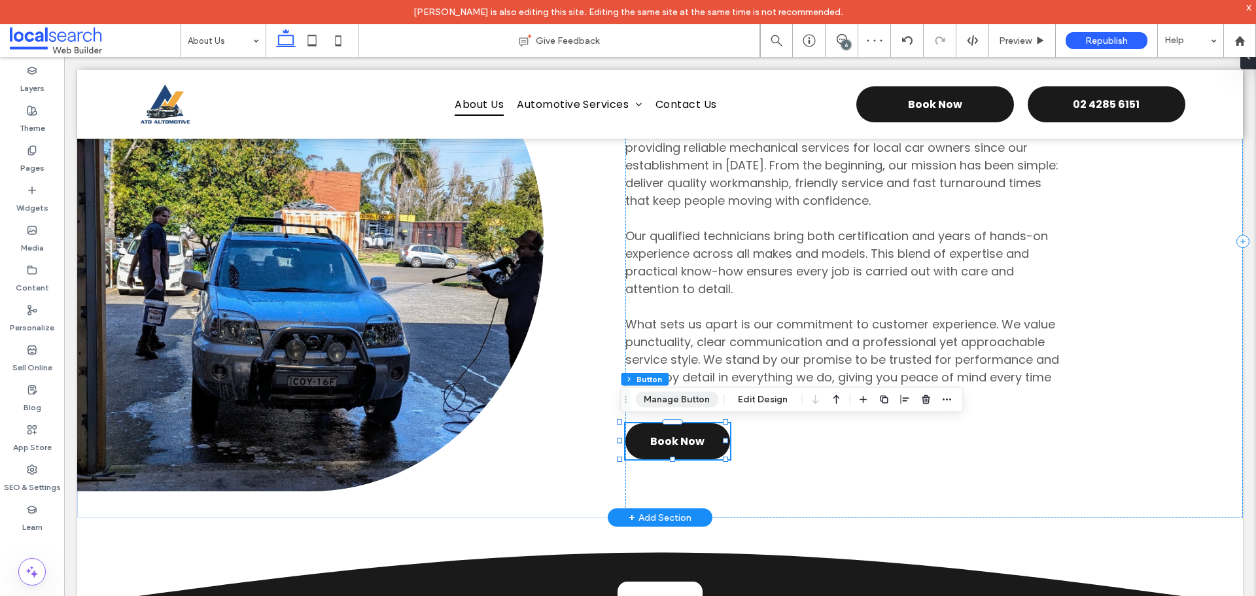
click at [697, 403] on button "Manage Button" at bounding box center [676, 400] width 83 height 16
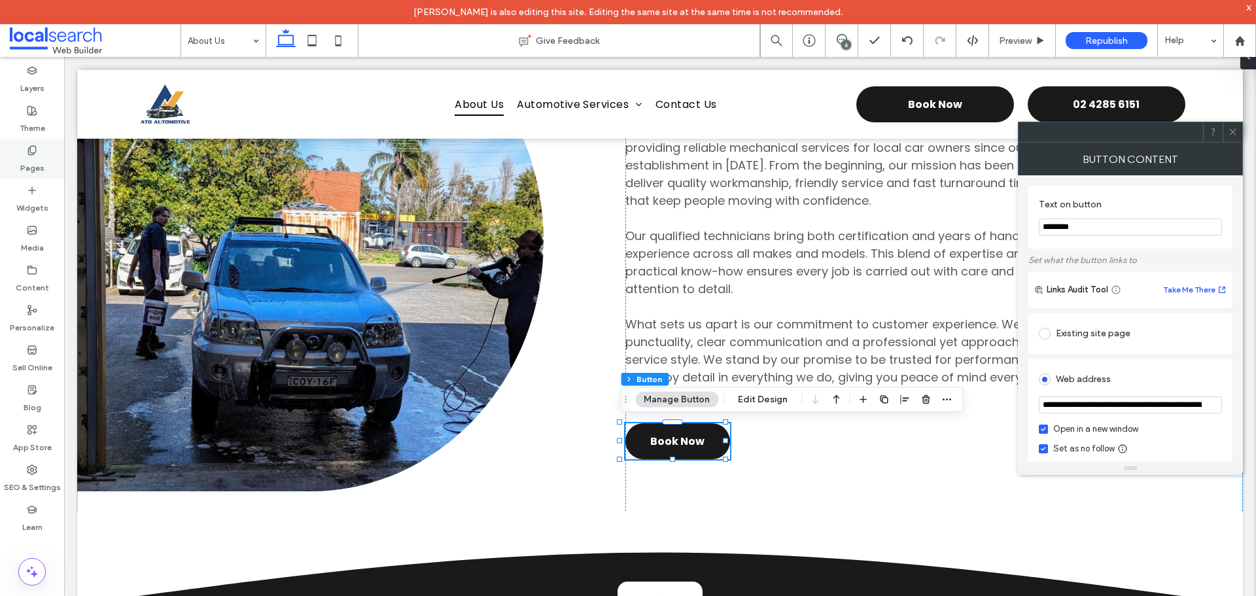
click at [25, 152] on div "Pages" at bounding box center [32, 159] width 64 height 40
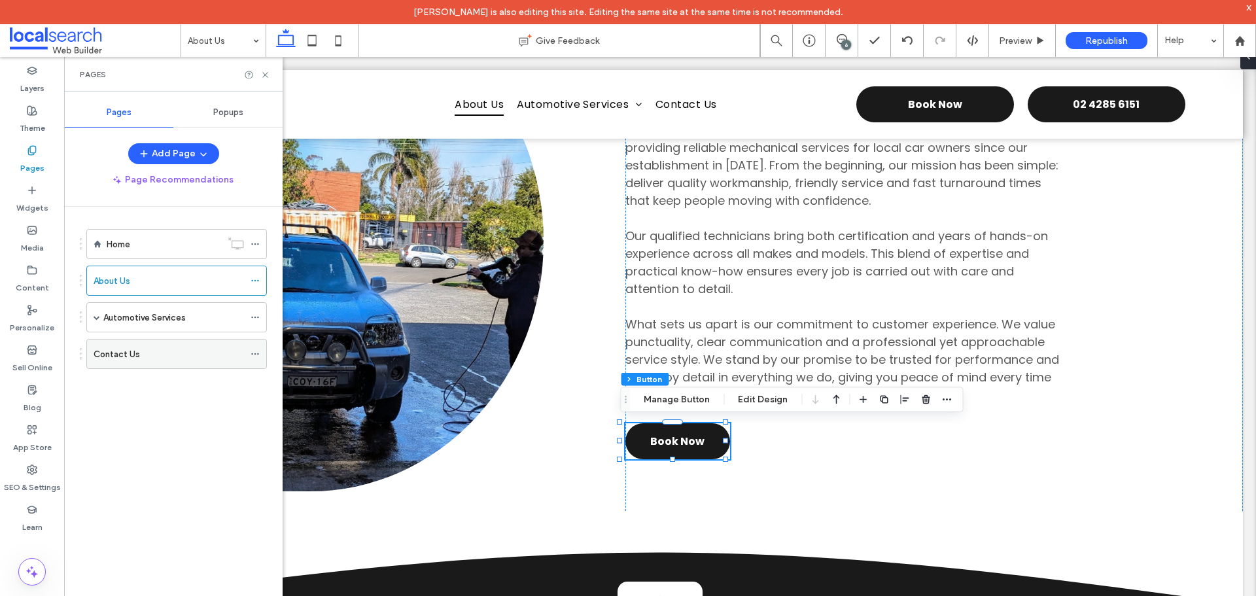
click at [170, 340] on div "Contact Us" at bounding box center [169, 353] width 150 height 29
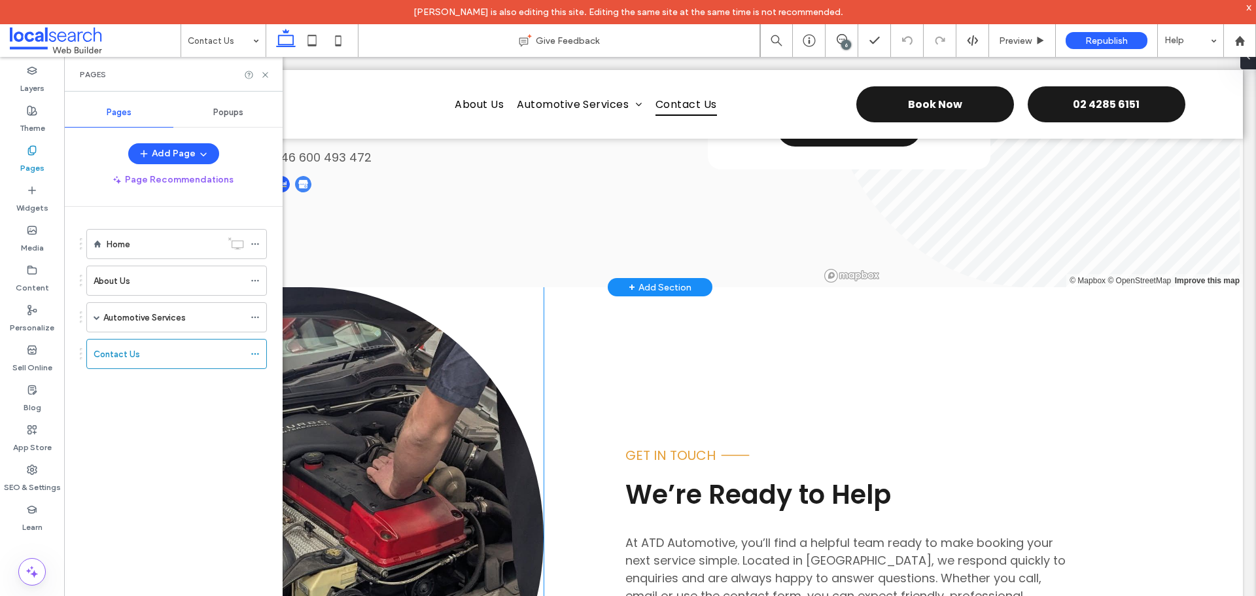
scroll to position [545, 0]
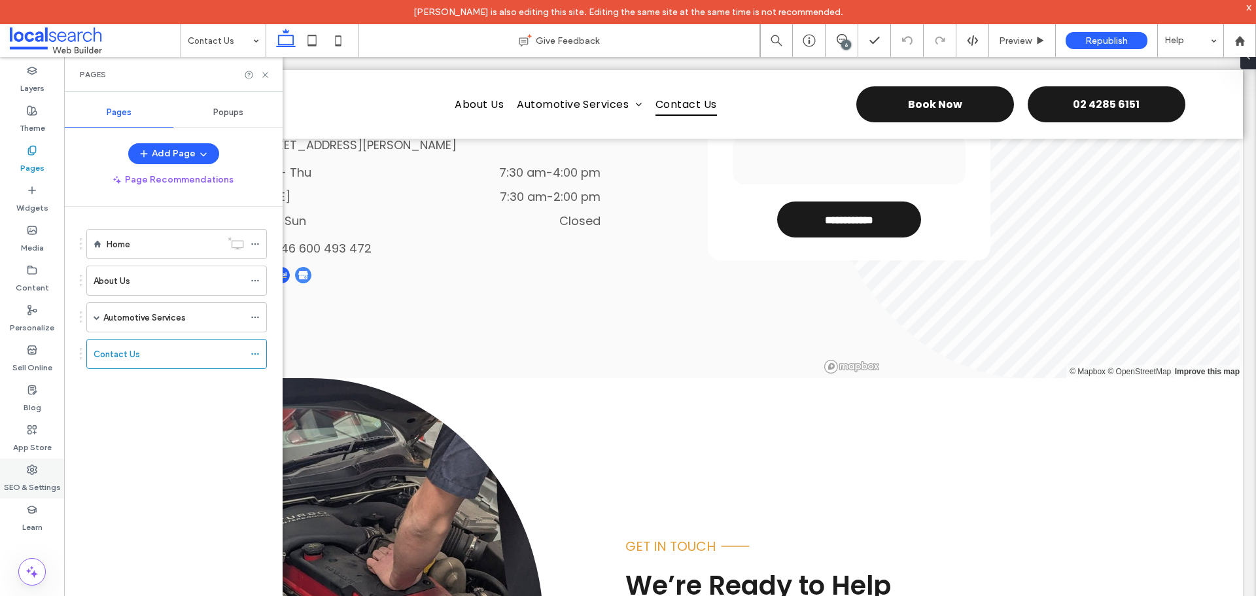
click at [32, 466] on icon at bounding box center [32, 469] width 10 height 10
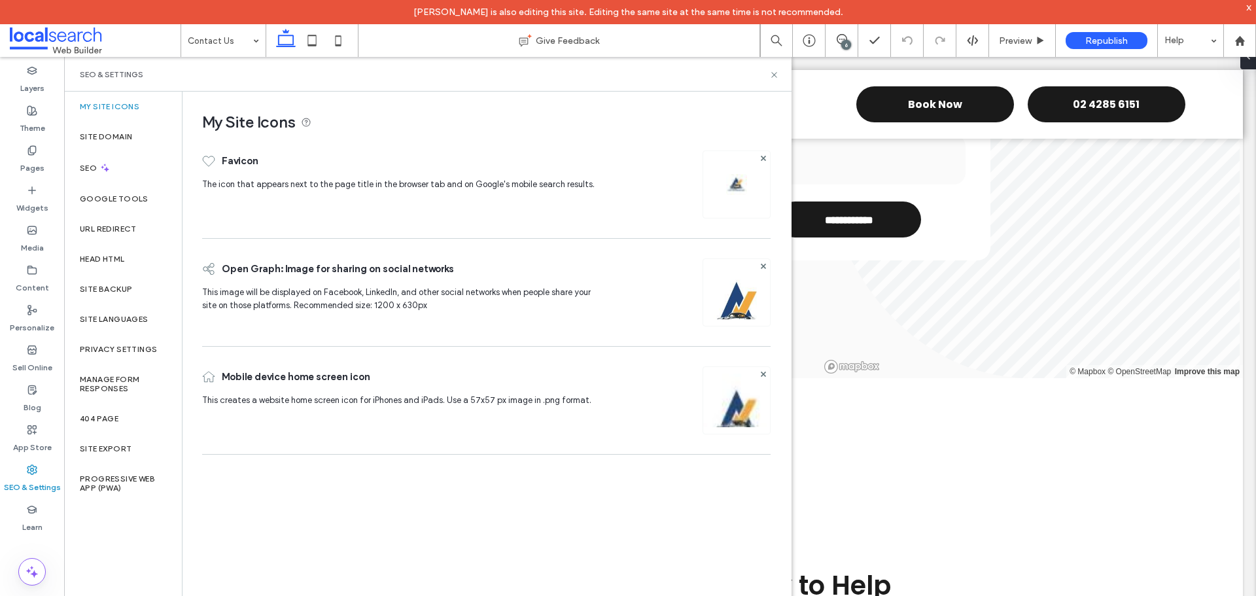
click at [1062, 42] on div "Republish" at bounding box center [1107, 40] width 102 height 33
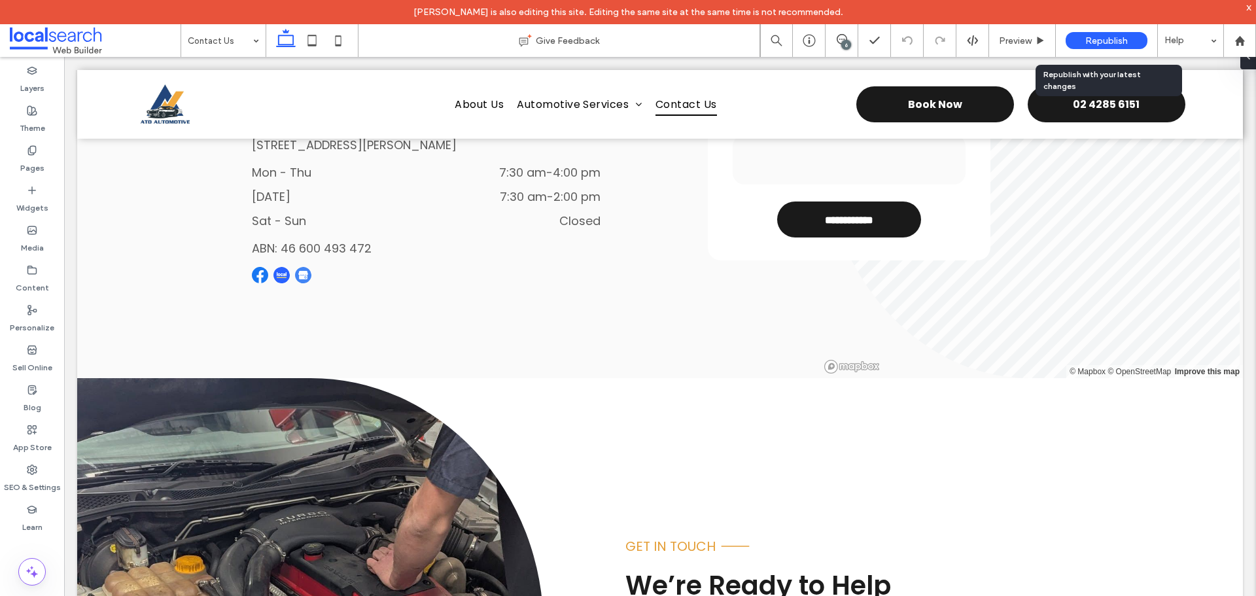
click at [1073, 45] on div "Republish" at bounding box center [1107, 40] width 82 height 17
click at [1096, 42] on span "Republish" at bounding box center [1106, 40] width 43 height 11
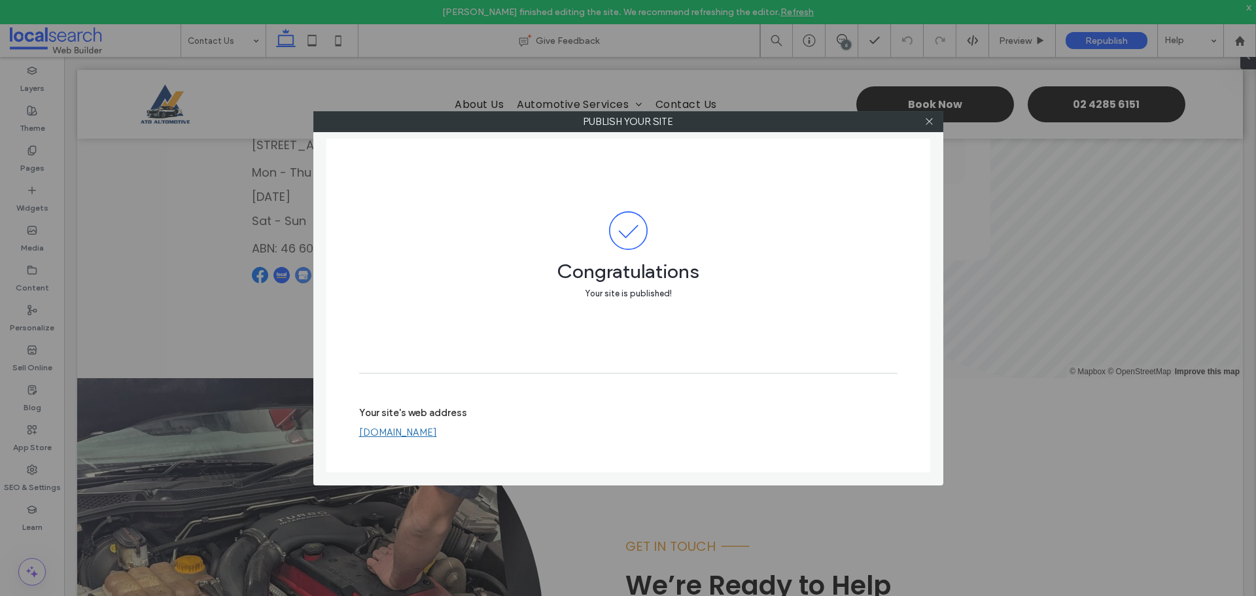
drag, startPoint x: 933, startPoint y: 123, endPoint x: 898, endPoint y: 124, distance: 34.7
click at [933, 123] on icon at bounding box center [929, 121] width 10 height 10
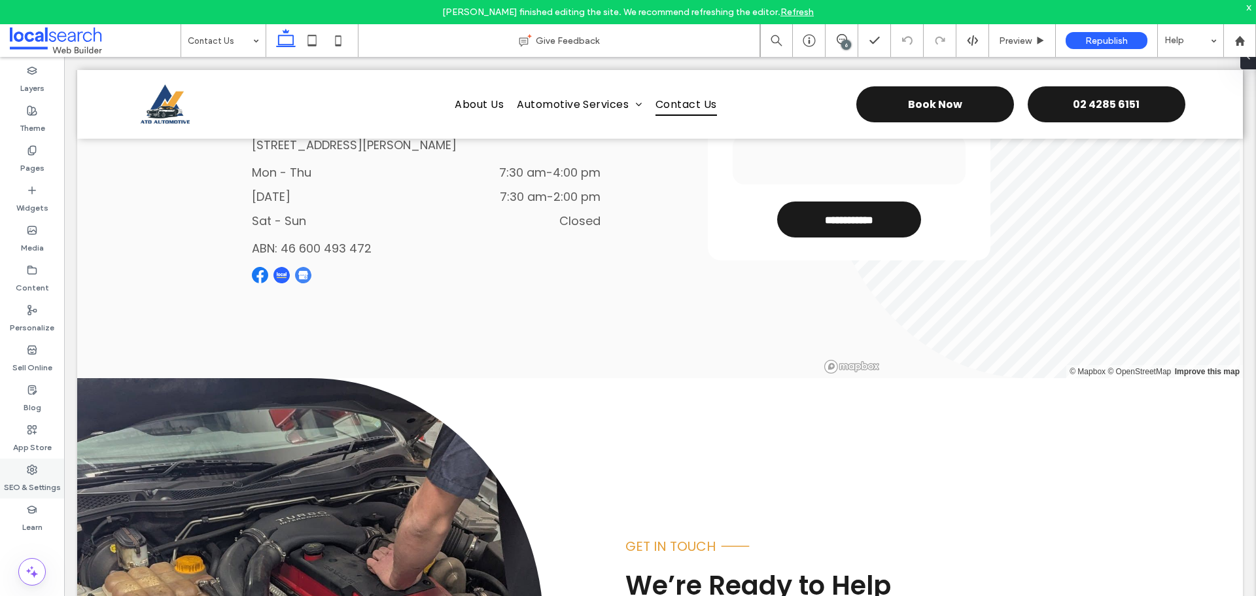
click at [16, 467] on div "SEO & Settings" at bounding box center [32, 479] width 64 height 40
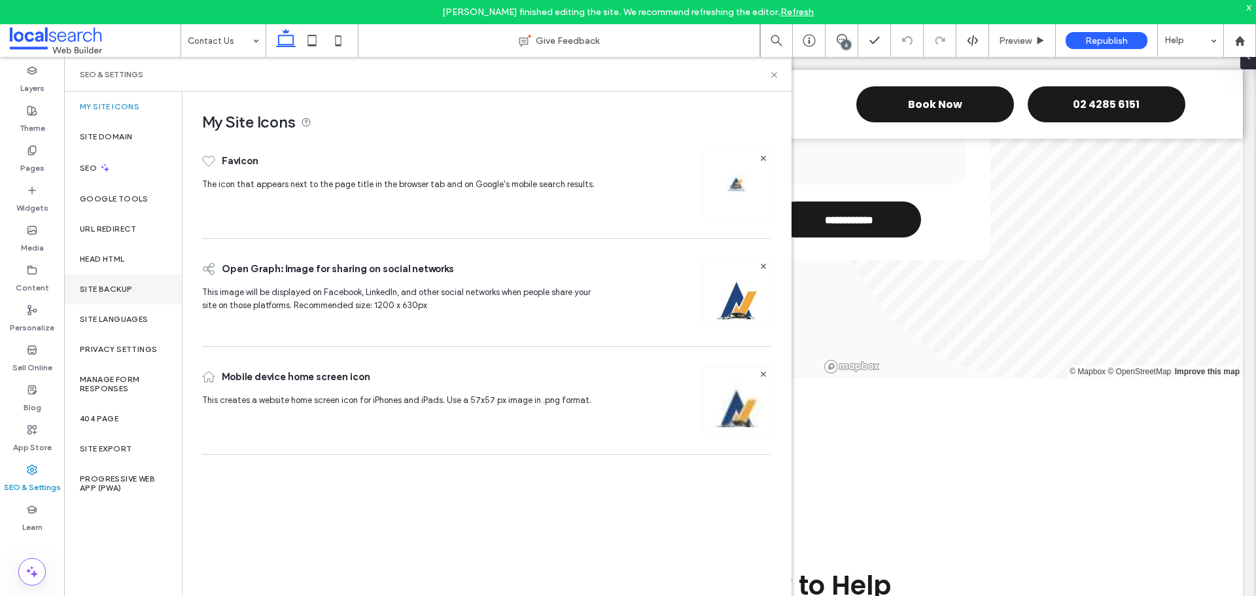
click at [124, 288] on label "Site Backup" at bounding box center [106, 289] width 52 height 9
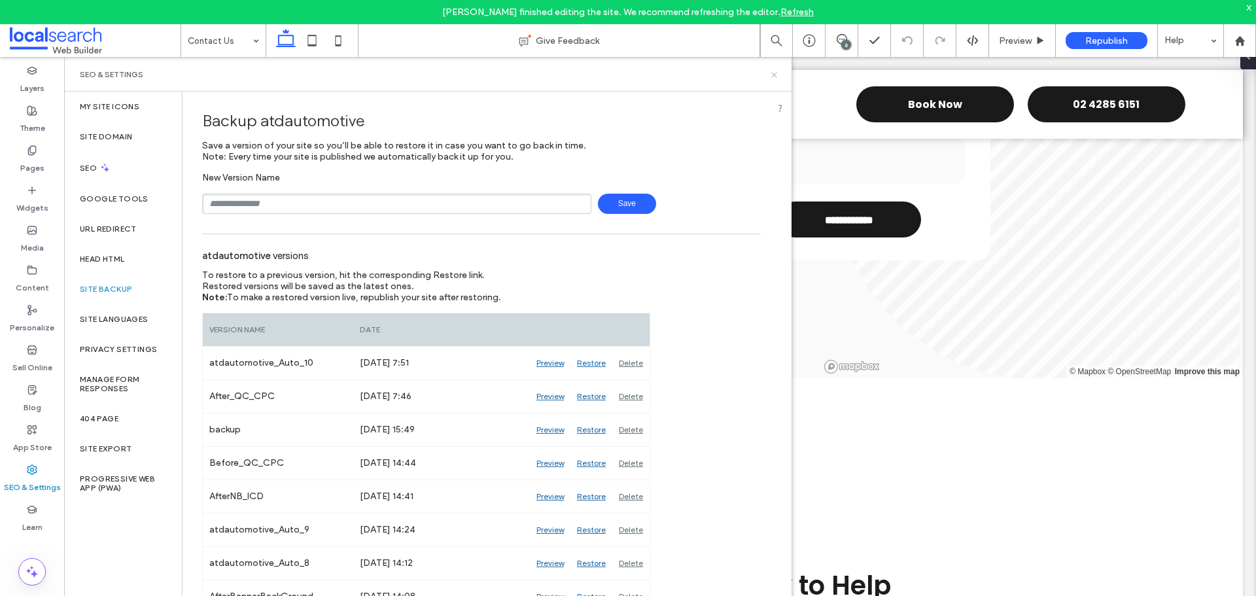
click at [774, 75] on use at bounding box center [773, 74] width 5 height 5
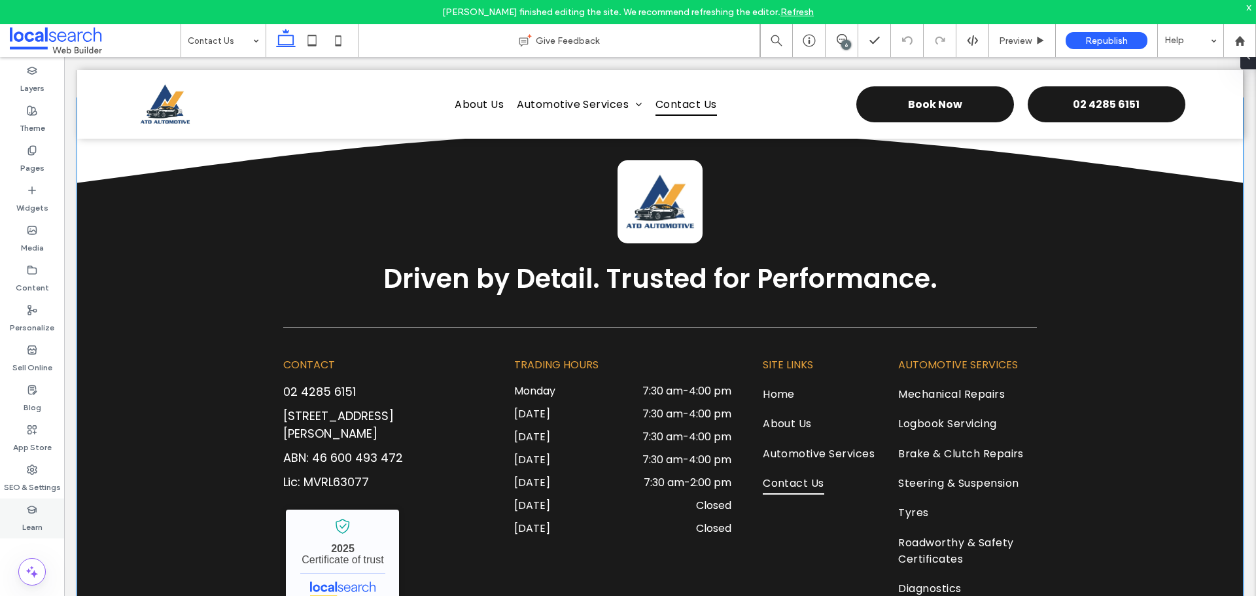
scroll to position [1330, 0]
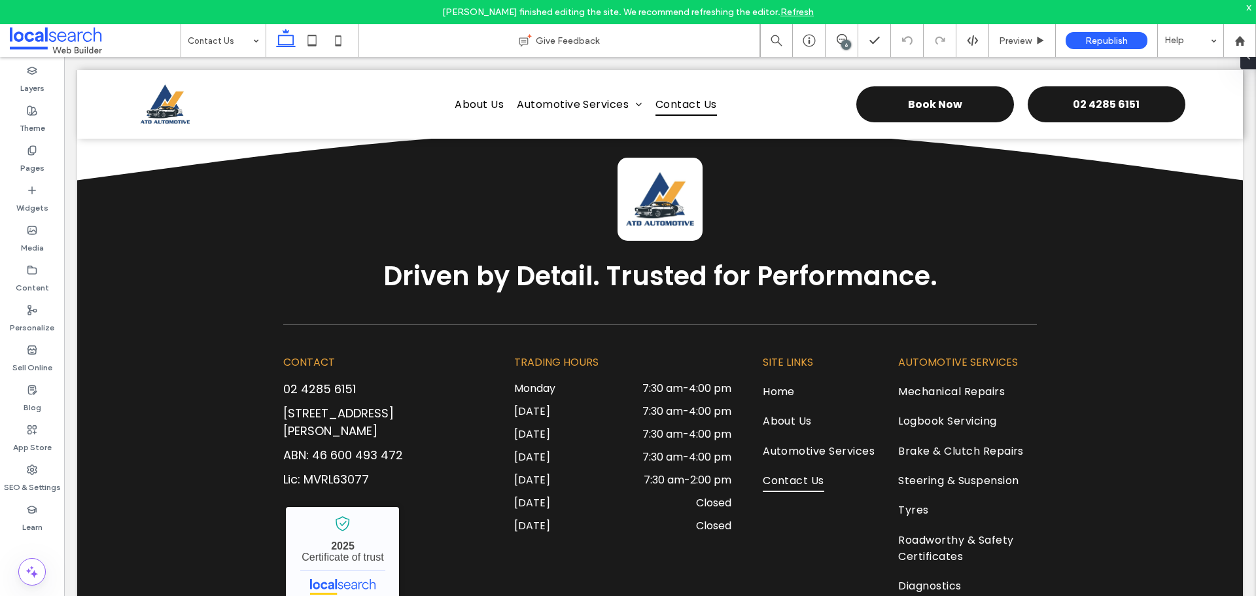
drag, startPoint x: 56, startPoint y: 36, endPoint x: 78, endPoint y: 33, distance: 21.8
click at [58, 36] on span at bounding box center [95, 40] width 171 height 26
